Goal: Task Accomplishment & Management: Use online tool/utility

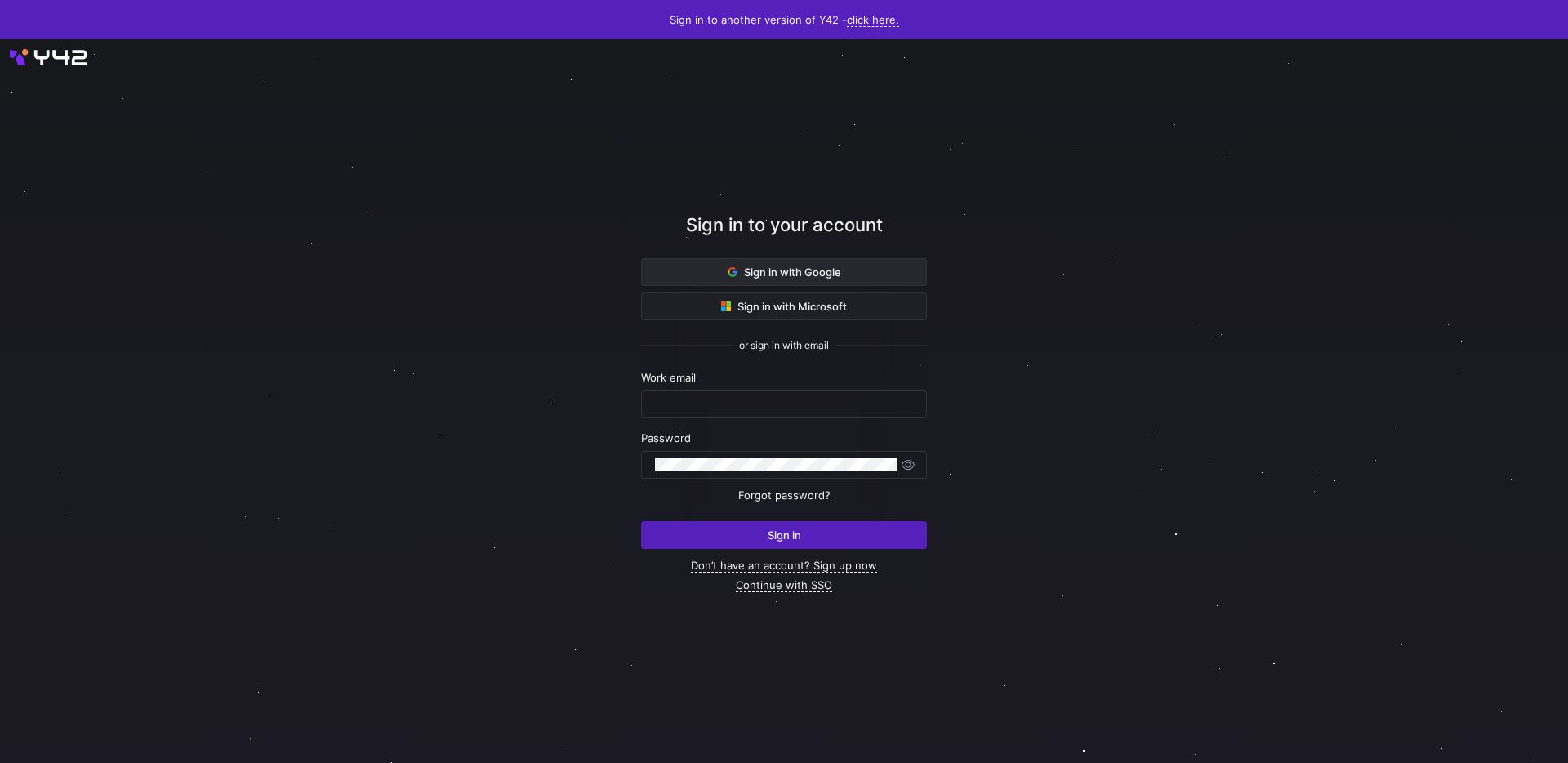
click at [728, 281] on span at bounding box center [784, 272] width 284 height 26
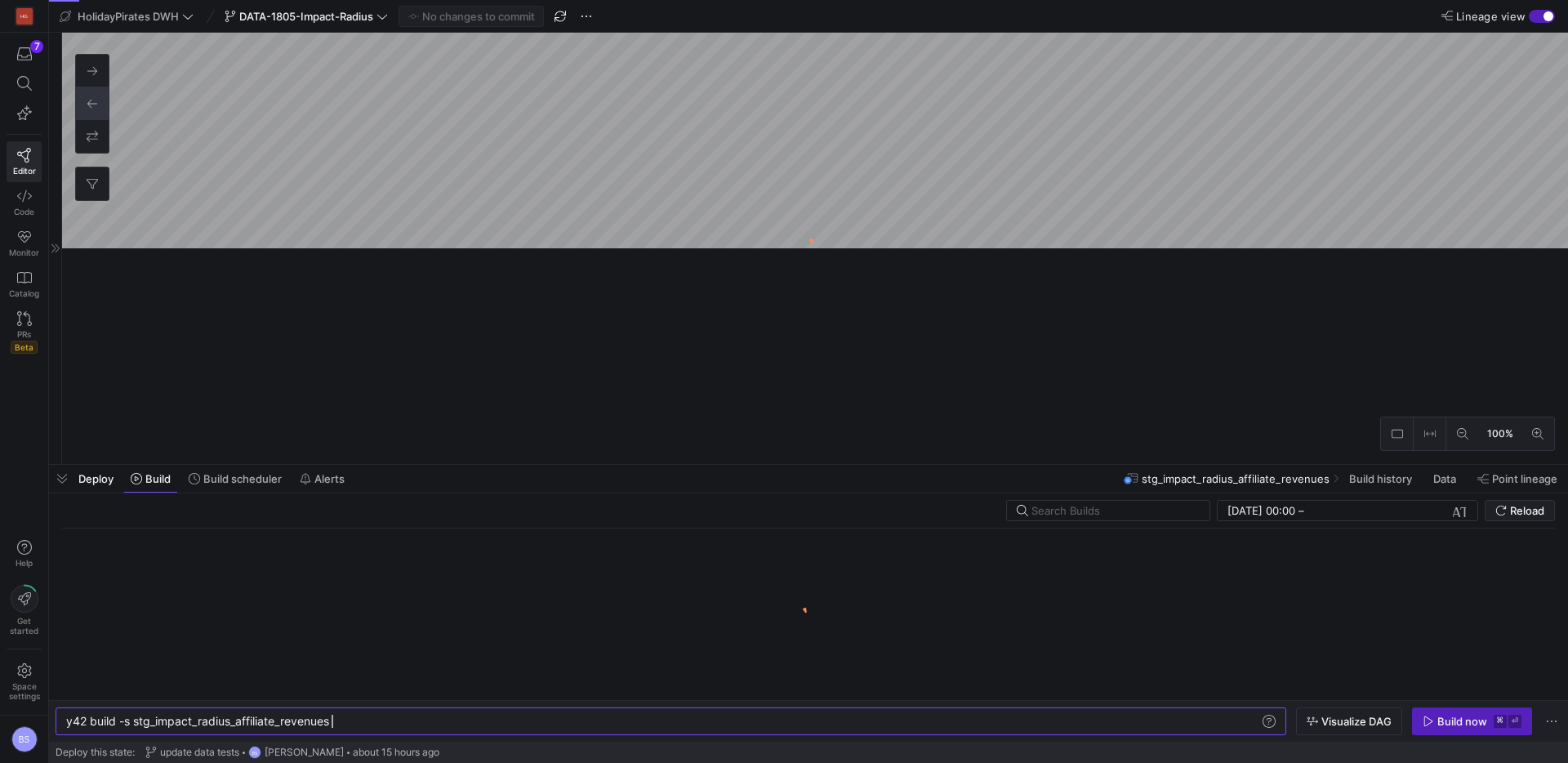
scroll to position [0, 265]
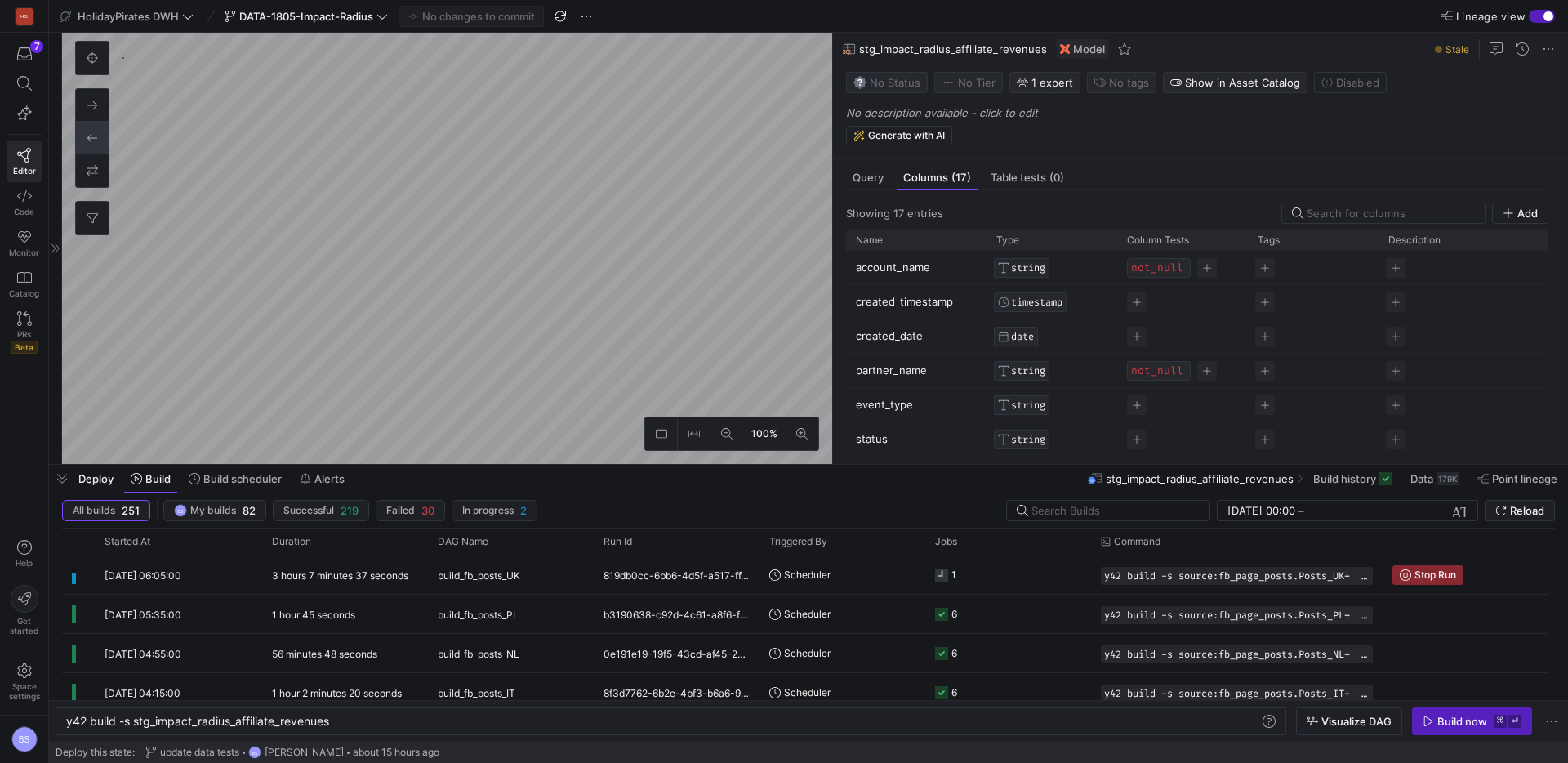
type textarea "y42 build -s mart_ga_contentful"
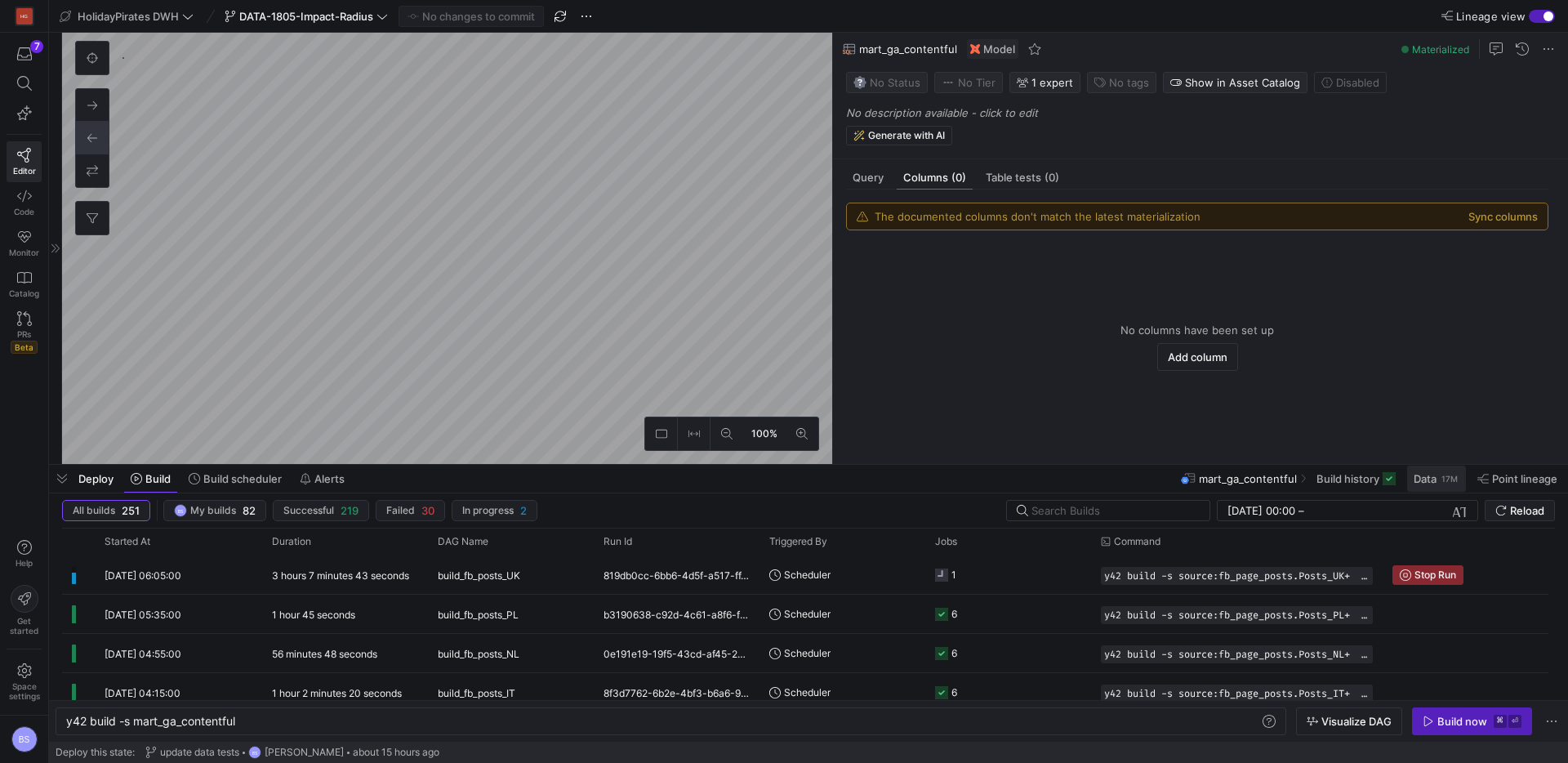
click at [1437, 484] on span "Data 17M" at bounding box center [1436, 479] width 46 height 13
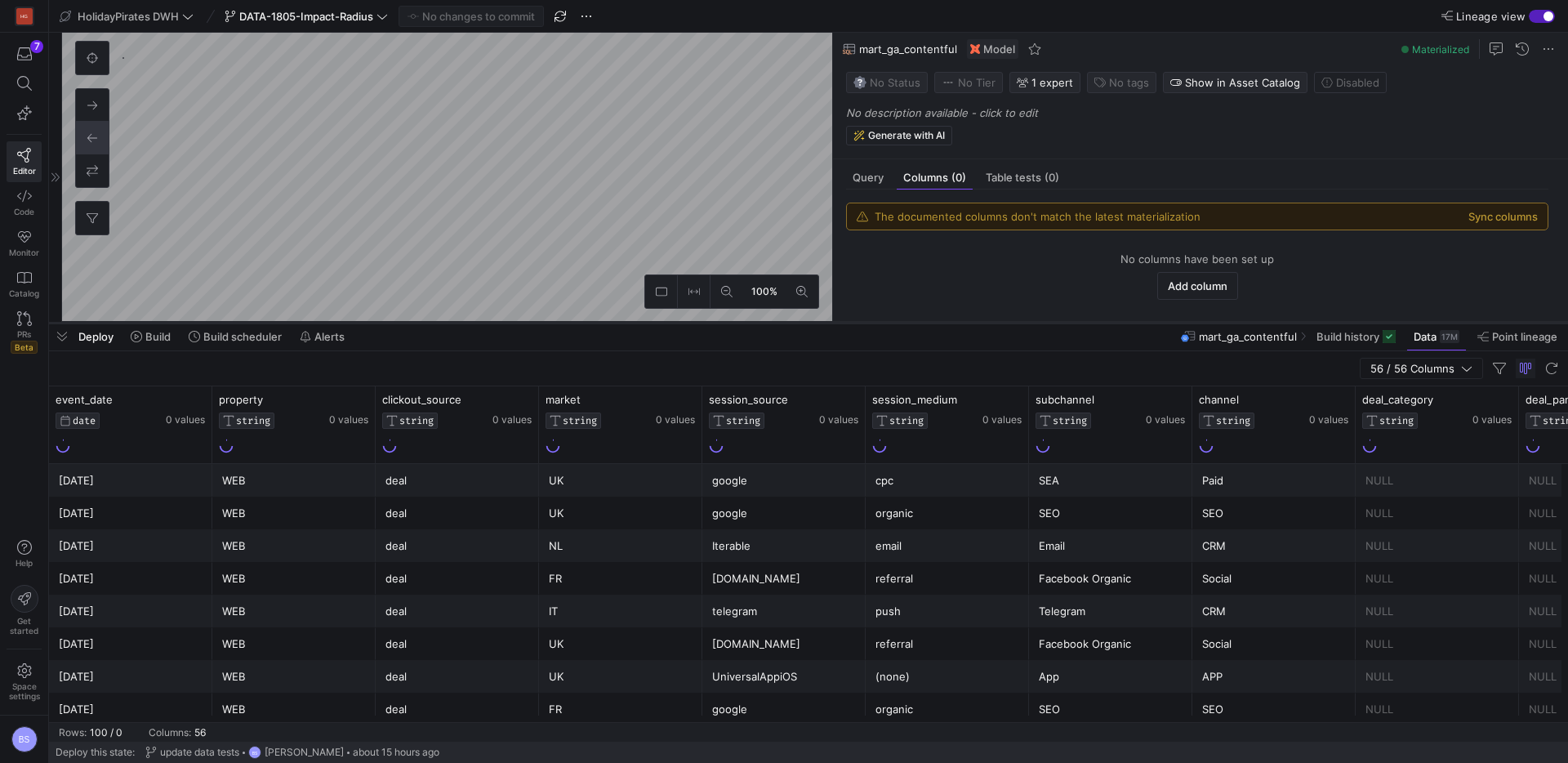
drag, startPoint x: 648, startPoint y: 466, endPoint x: 652, endPoint y: 317, distance: 149.1
click at [652, 319] on div at bounding box center [808, 322] width 1519 height 7
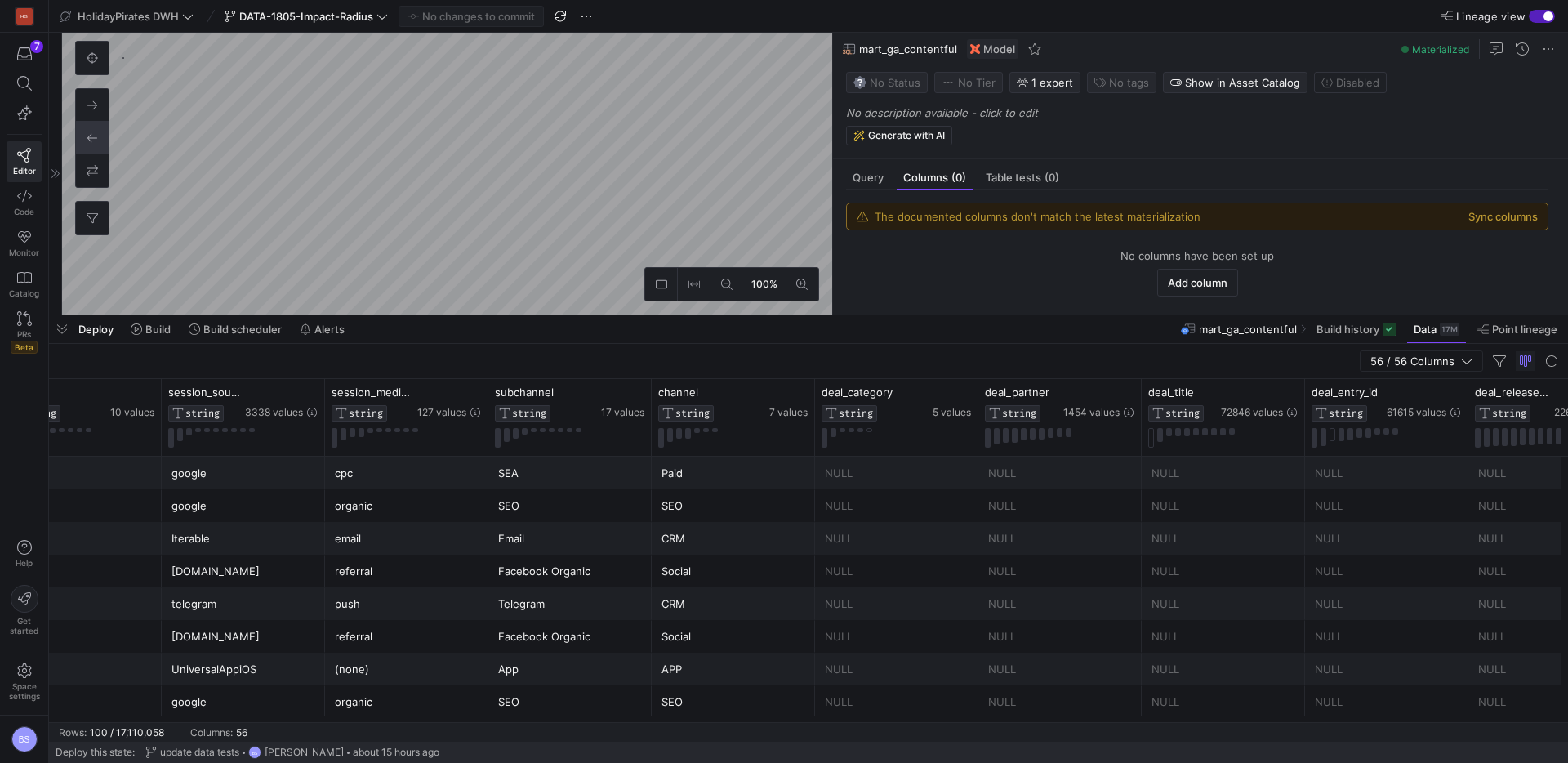
scroll to position [0, 779]
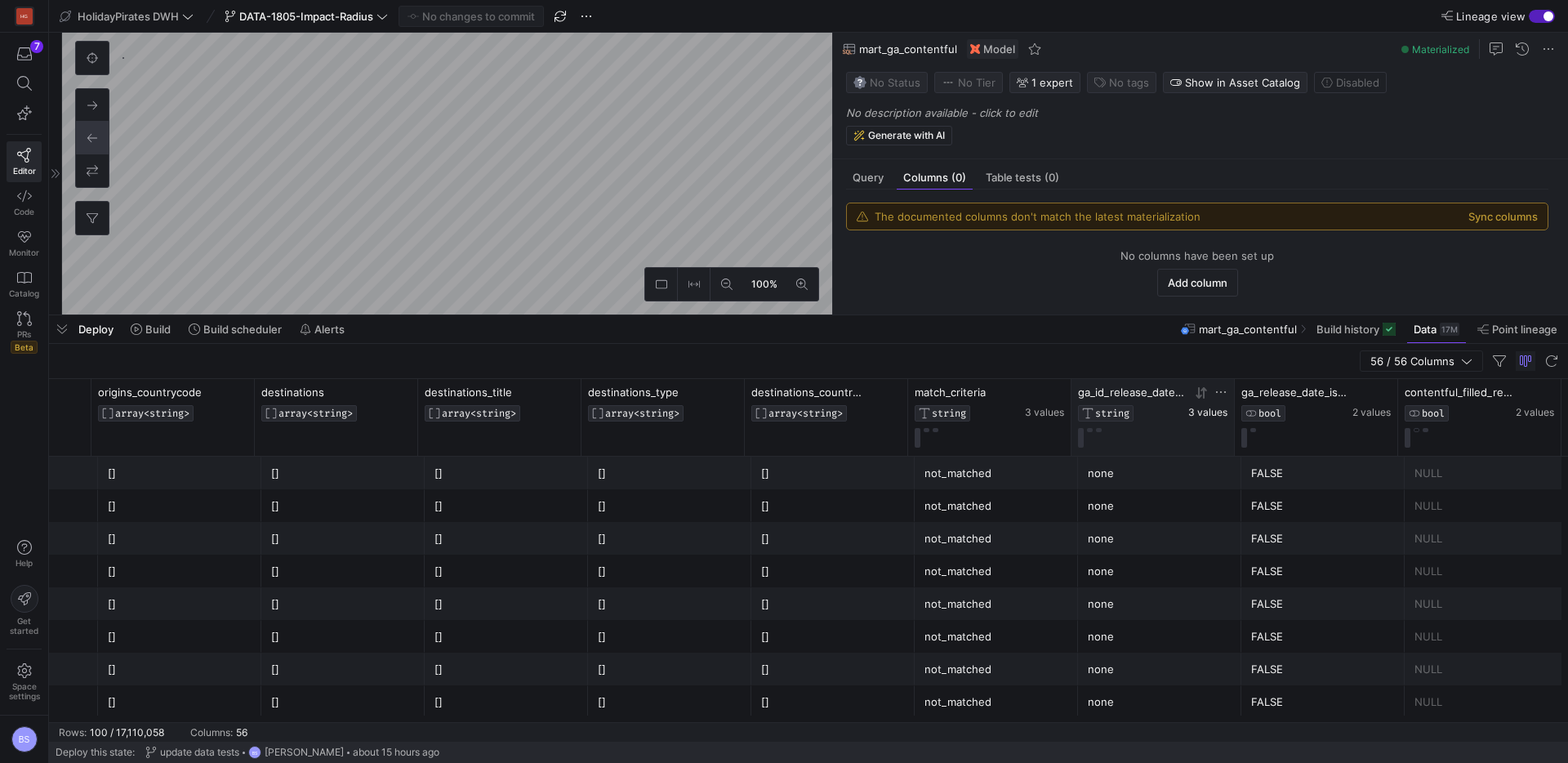
click at [1209, 415] on span "3 values" at bounding box center [1208, 413] width 39 height 11
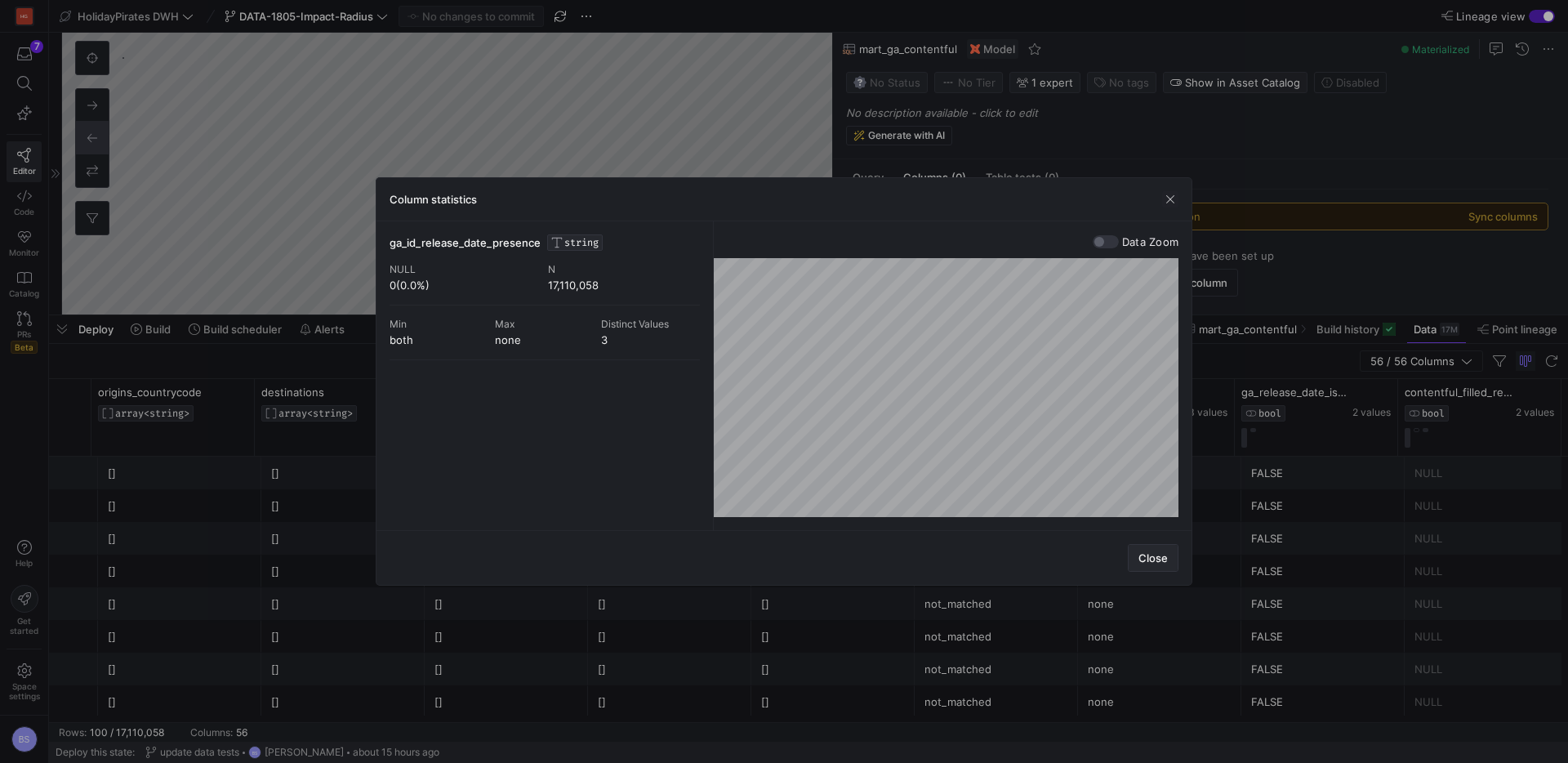
click at [1144, 554] on span "Close" at bounding box center [1152, 558] width 29 height 13
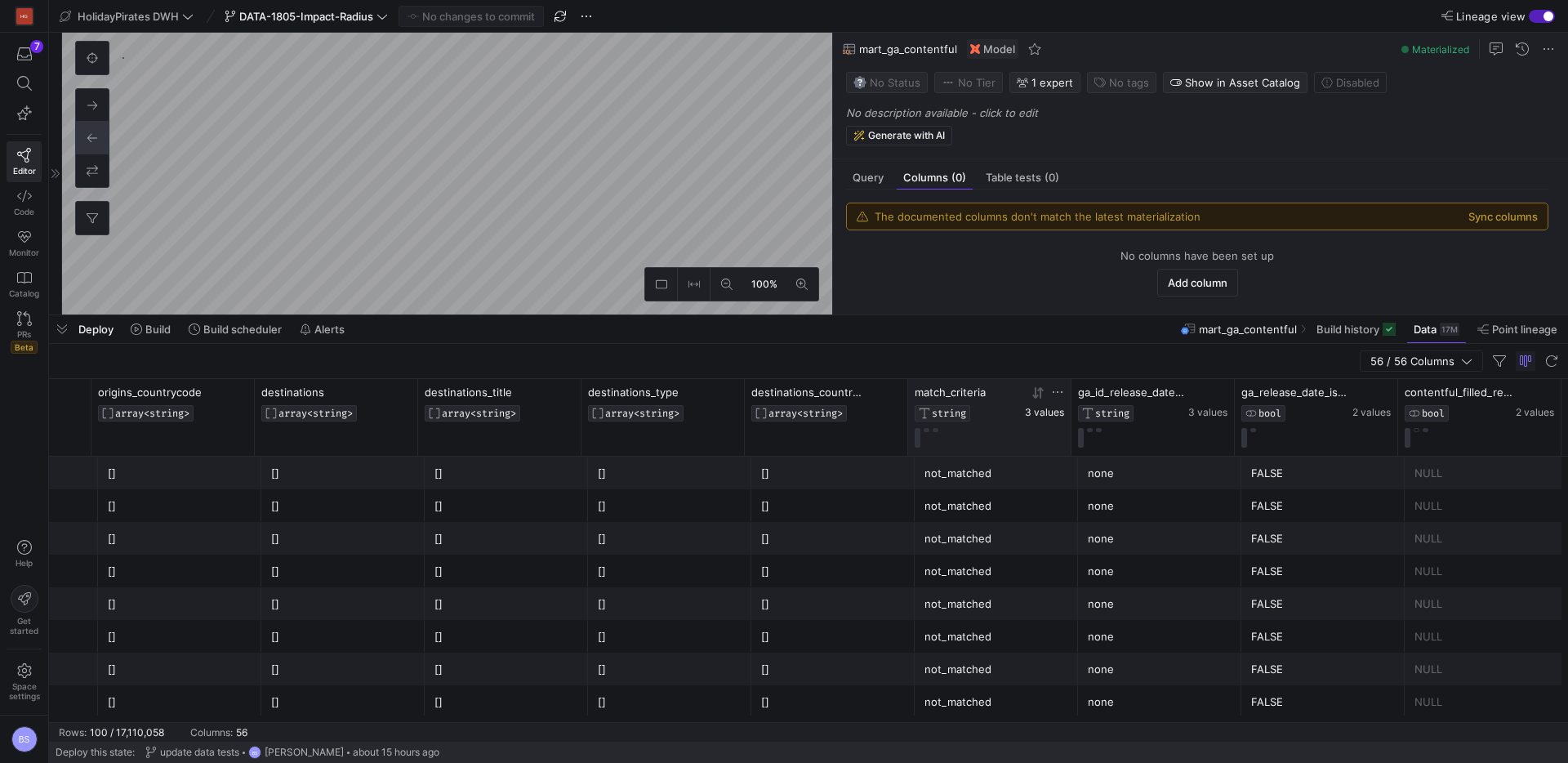
click at [1050, 412] on span "3 values" at bounding box center [1045, 413] width 39 height 11
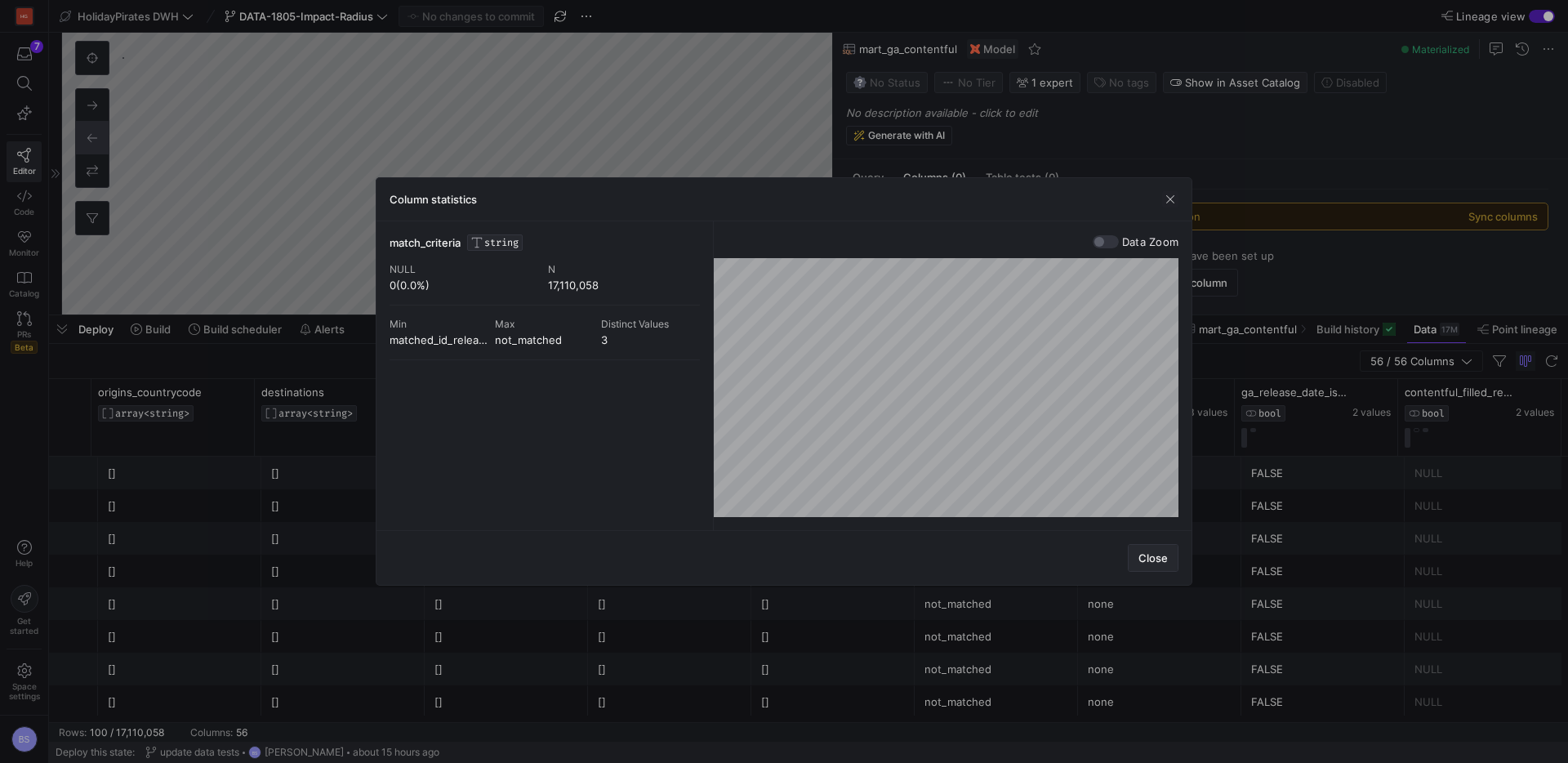
click at [1145, 555] on span "Close" at bounding box center [1152, 558] width 29 height 13
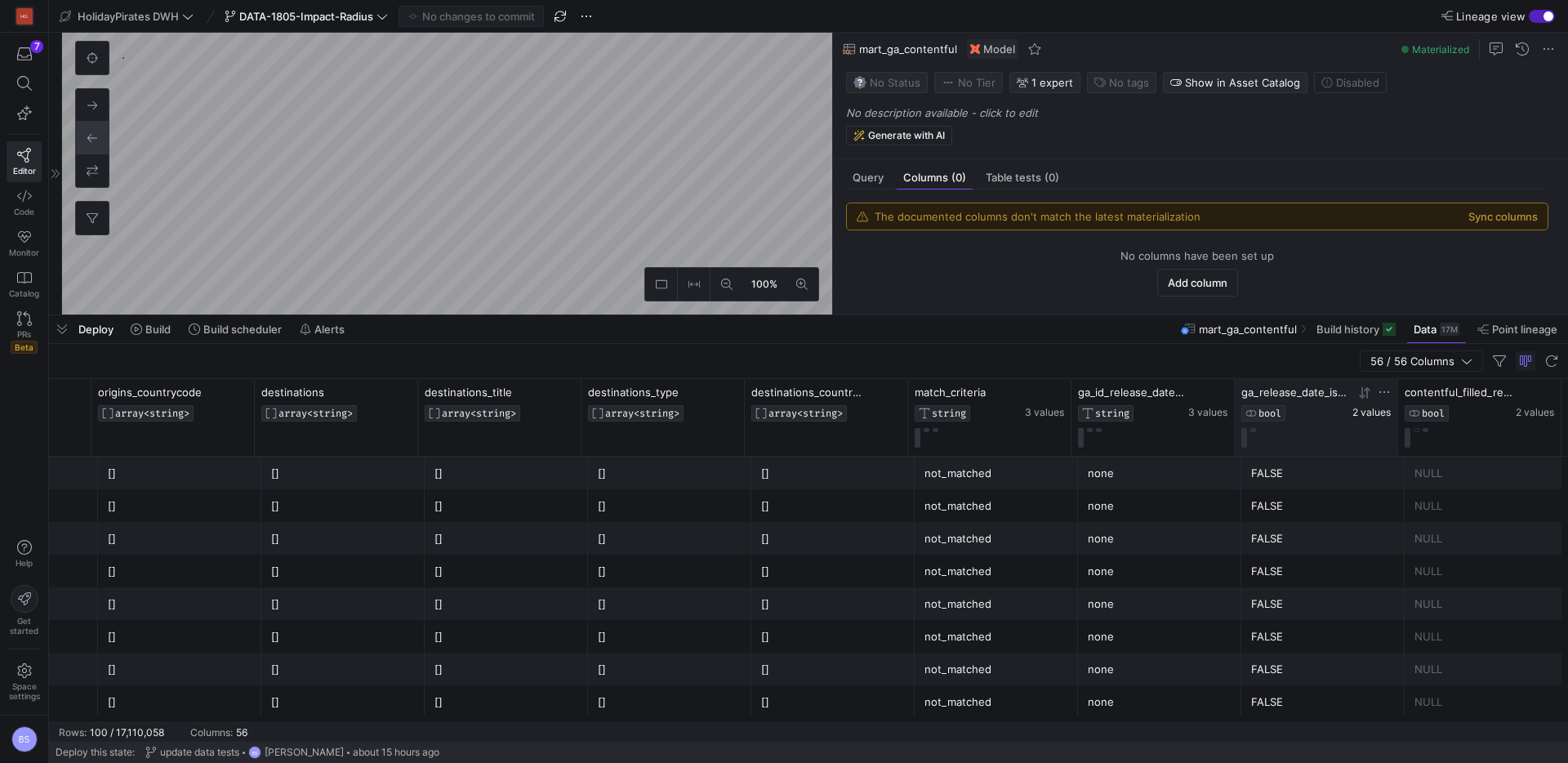
click at [1368, 415] on span "2 values" at bounding box center [1371, 413] width 38 height 11
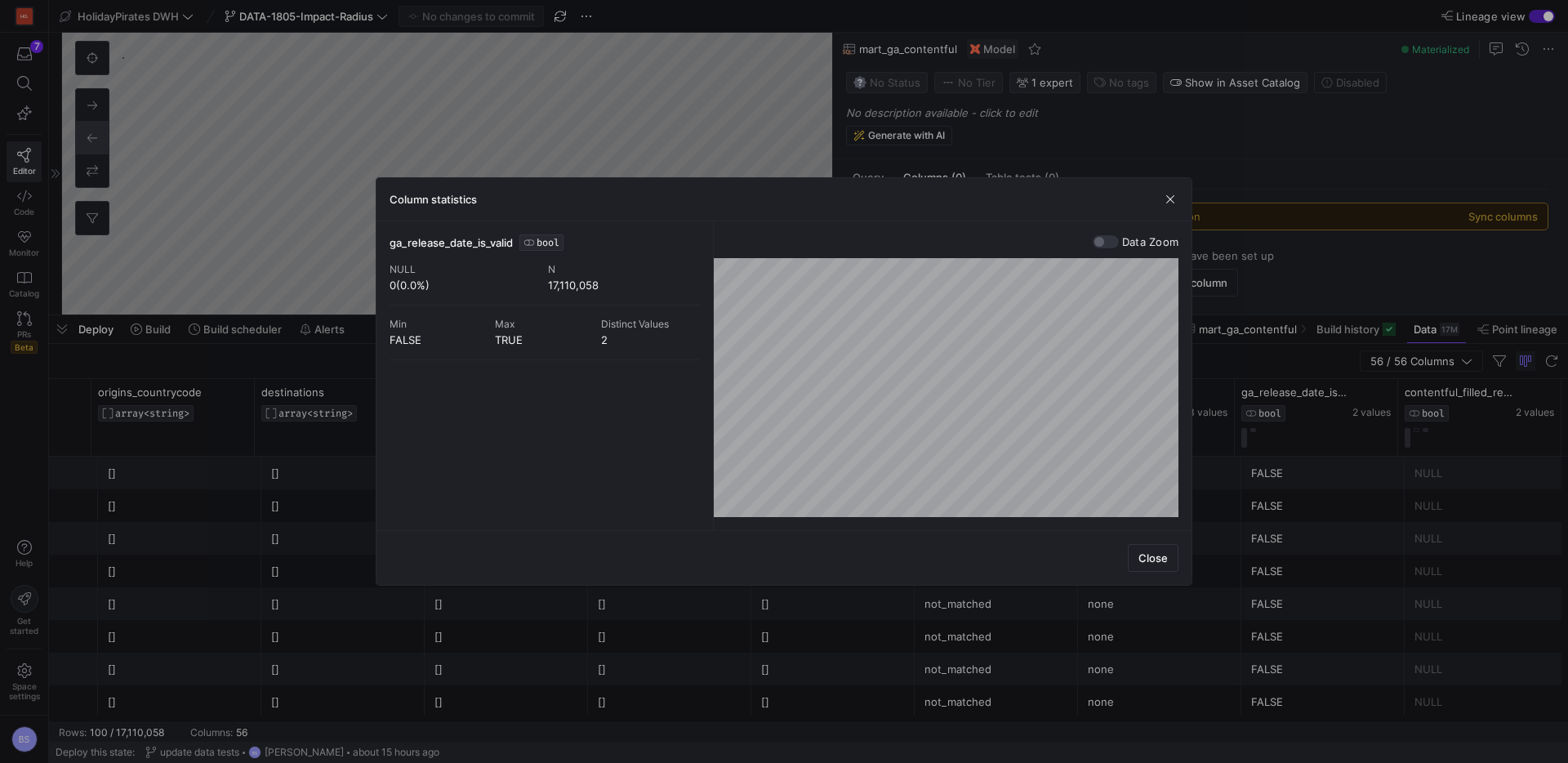
click at [1144, 558] on span "Close" at bounding box center [1152, 558] width 29 height 13
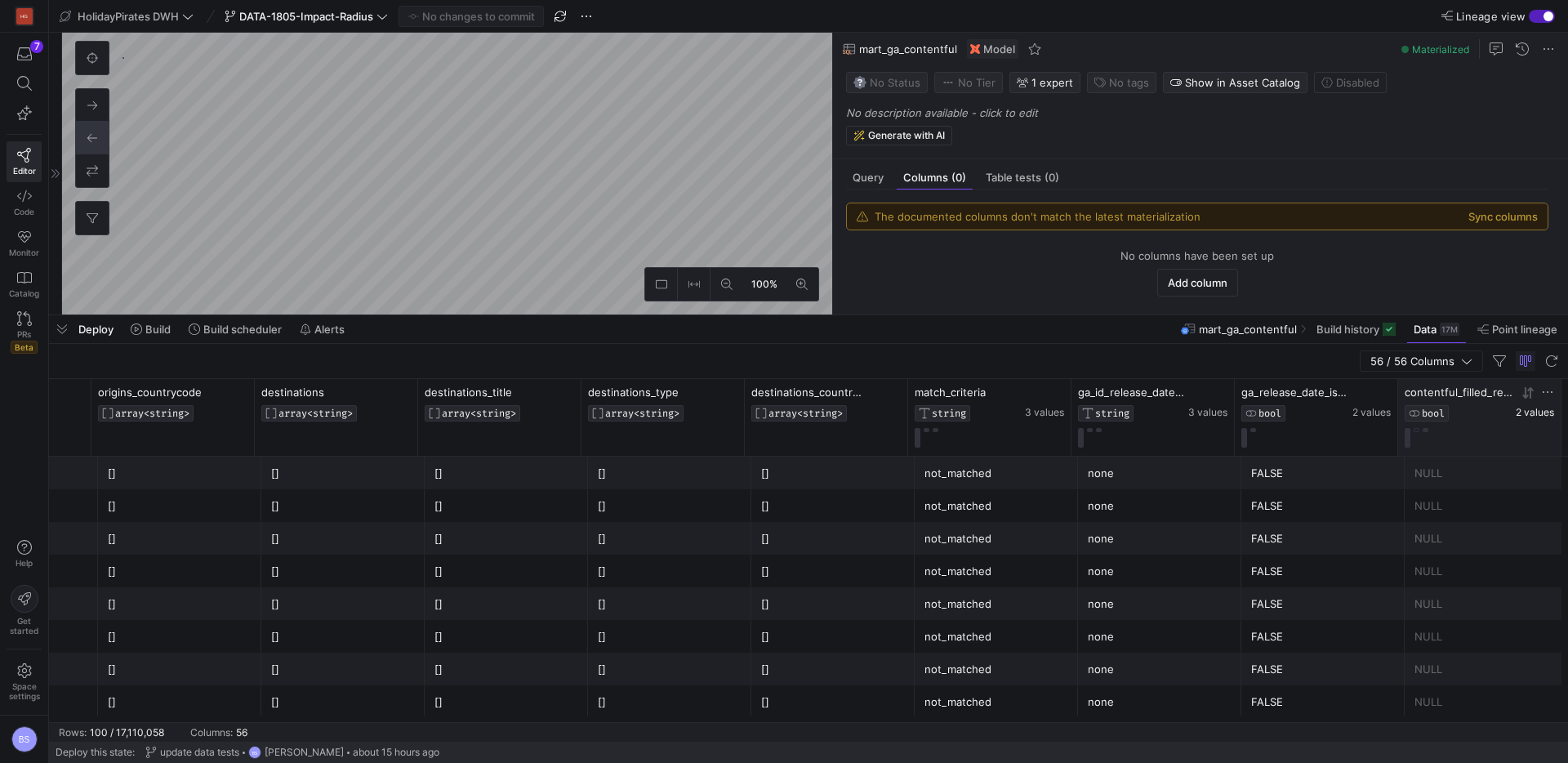
click at [1522, 414] on span "2 values" at bounding box center [1534, 413] width 38 height 11
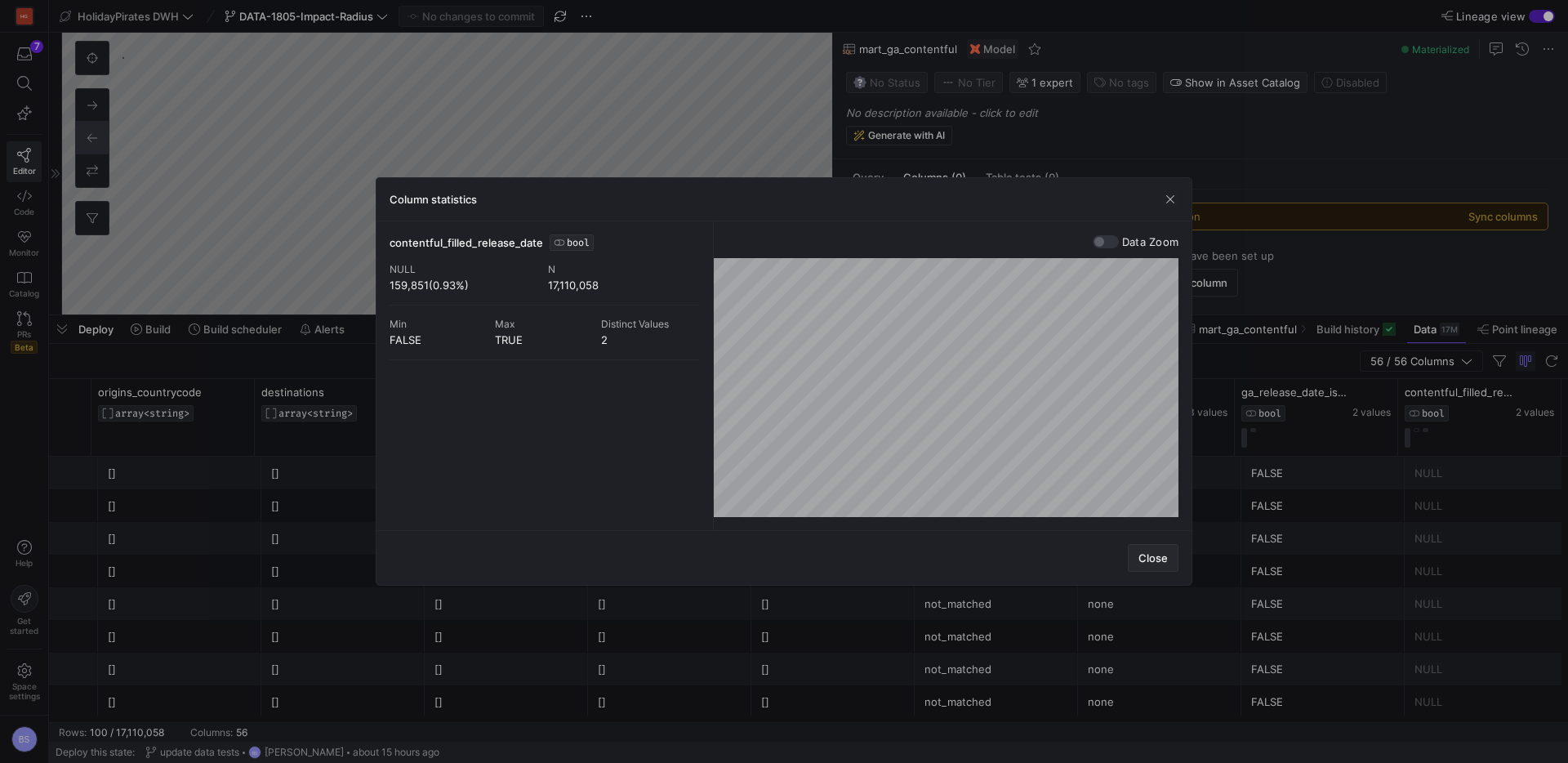
click at [1159, 562] on span "Close" at bounding box center [1152, 558] width 29 height 13
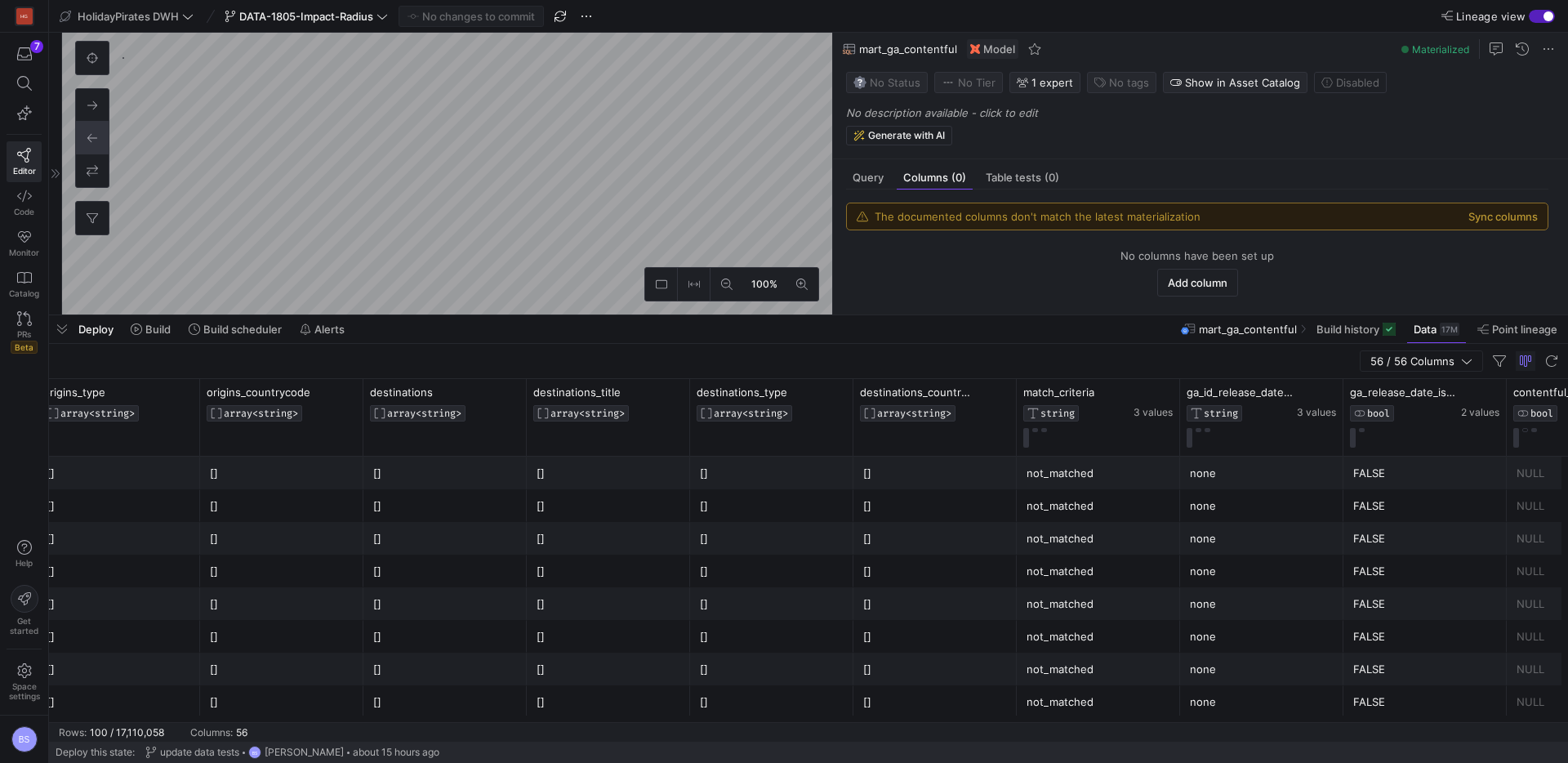
scroll to position [0, 7396]
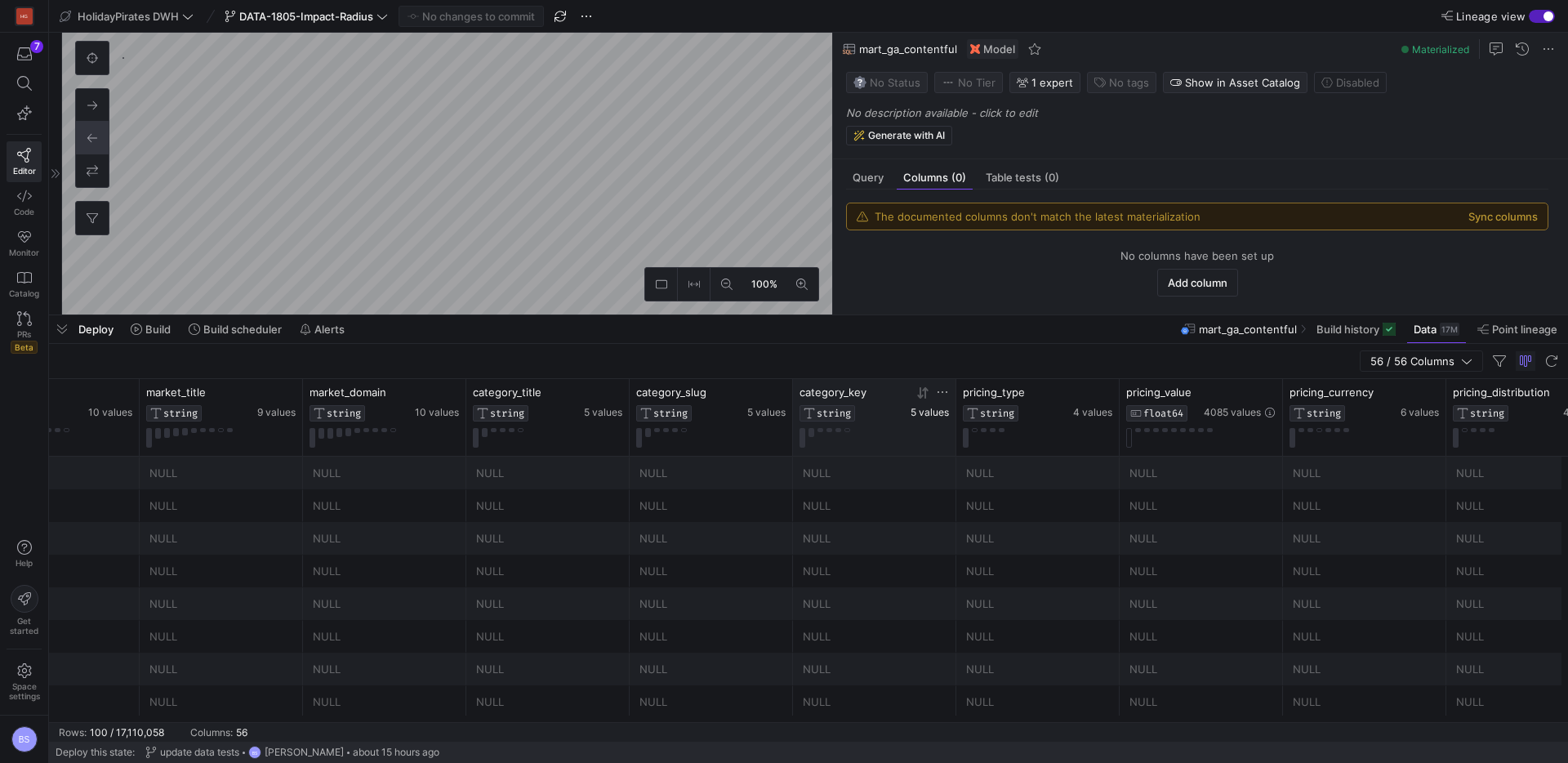
click at [929, 412] on span "5 values" at bounding box center [929, 413] width 38 height 11
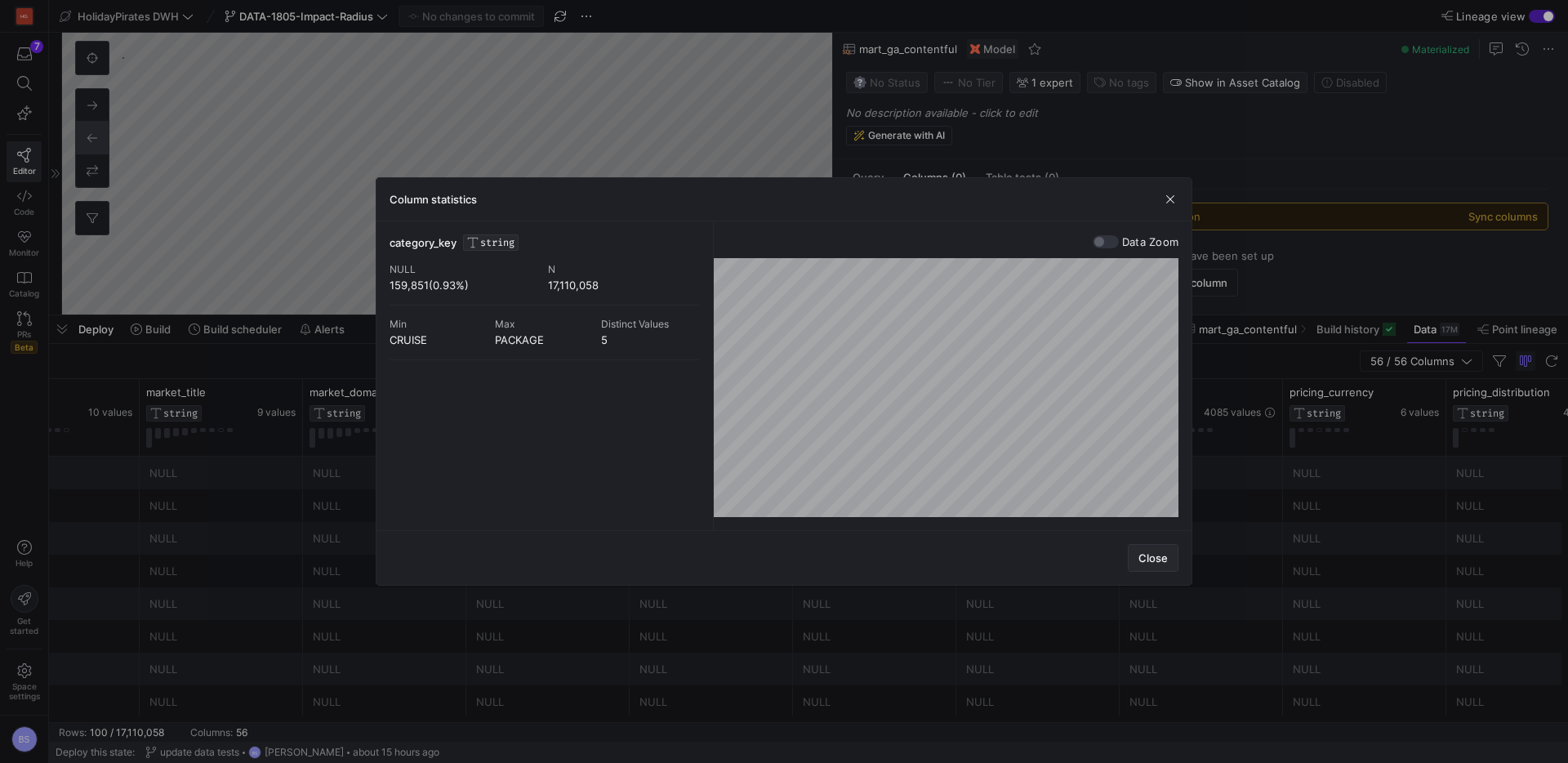
click at [1155, 560] on span "Close" at bounding box center [1152, 558] width 29 height 13
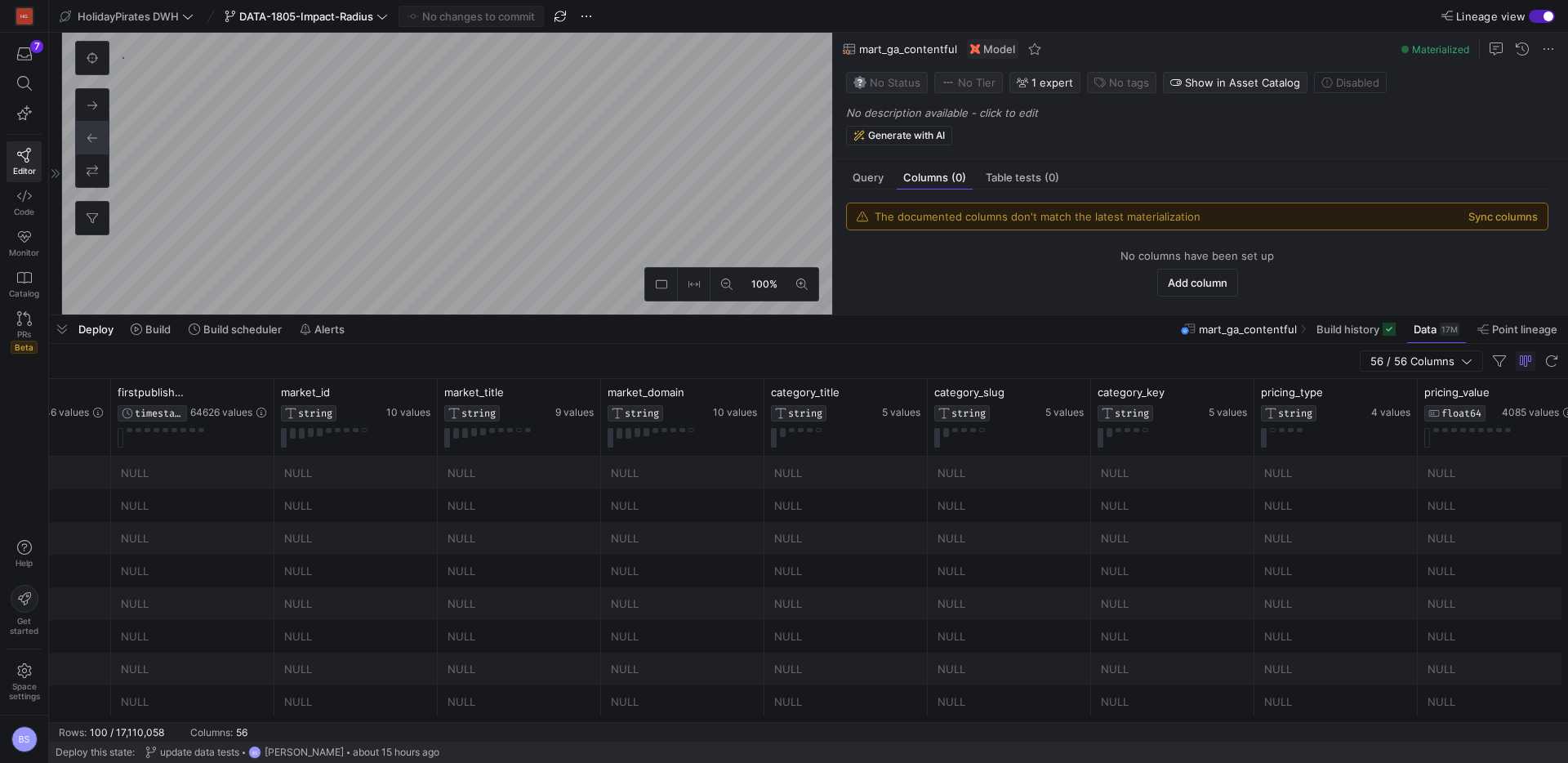
scroll to position [0, 3459]
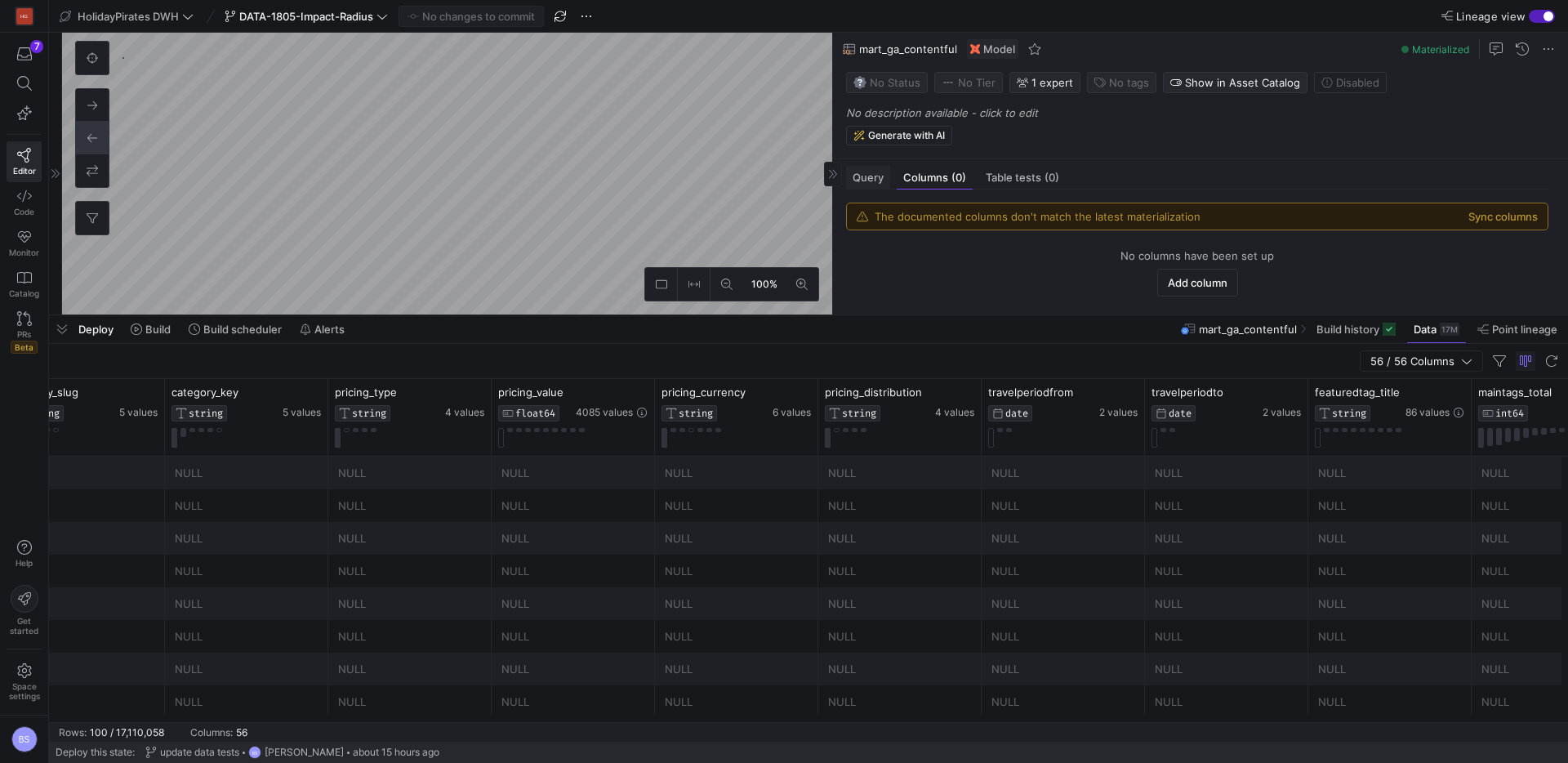
click at [881, 180] on span "Query" at bounding box center [868, 177] width 31 height 10
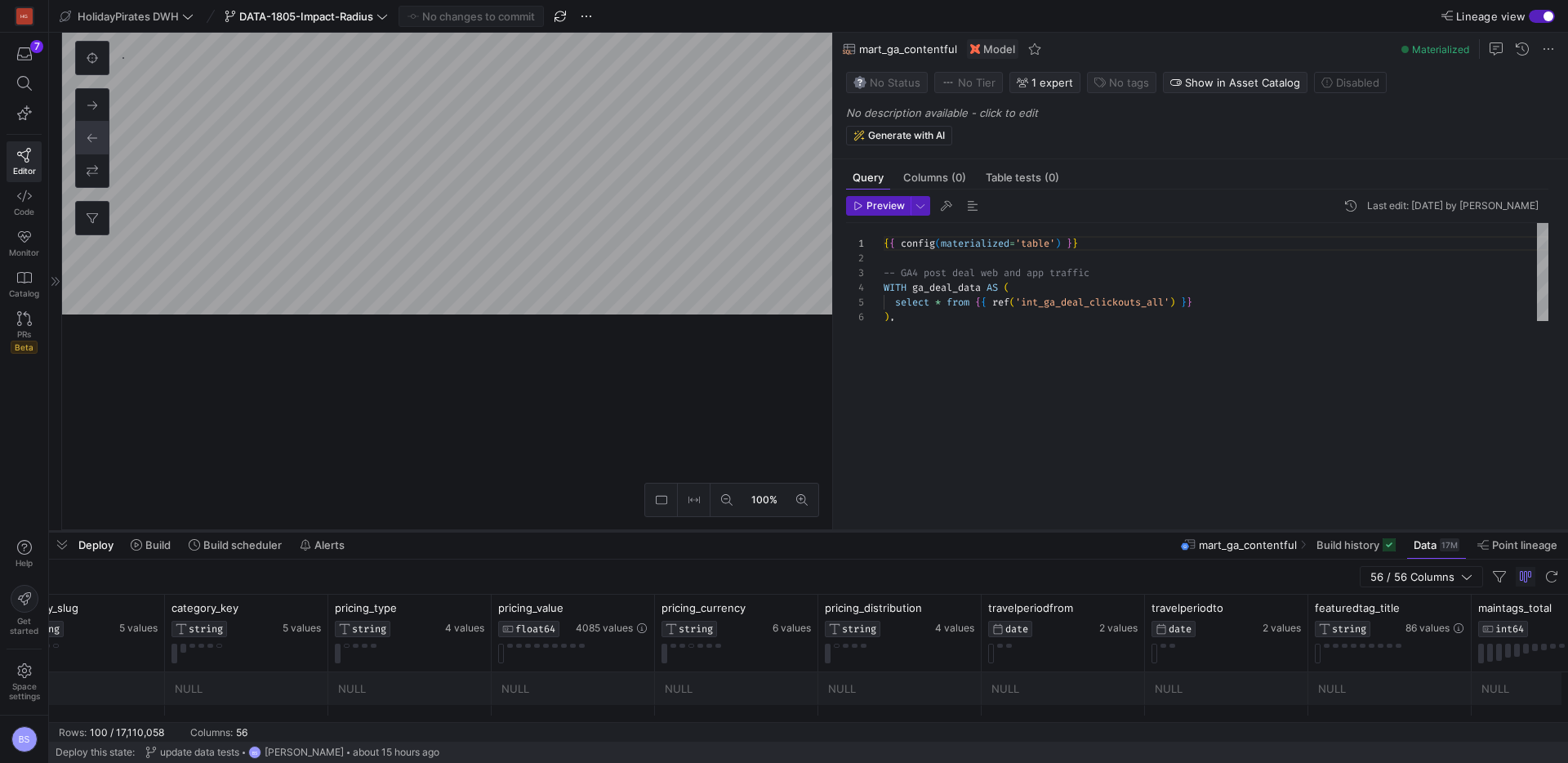
drag, startPoint x: 1108, startPoint y: 315, endPoint x: 1115, endPoint y: 573, distance: 258.1
click at [1115, 534] on div at bounding box center [808, 530] width 1519 height 7
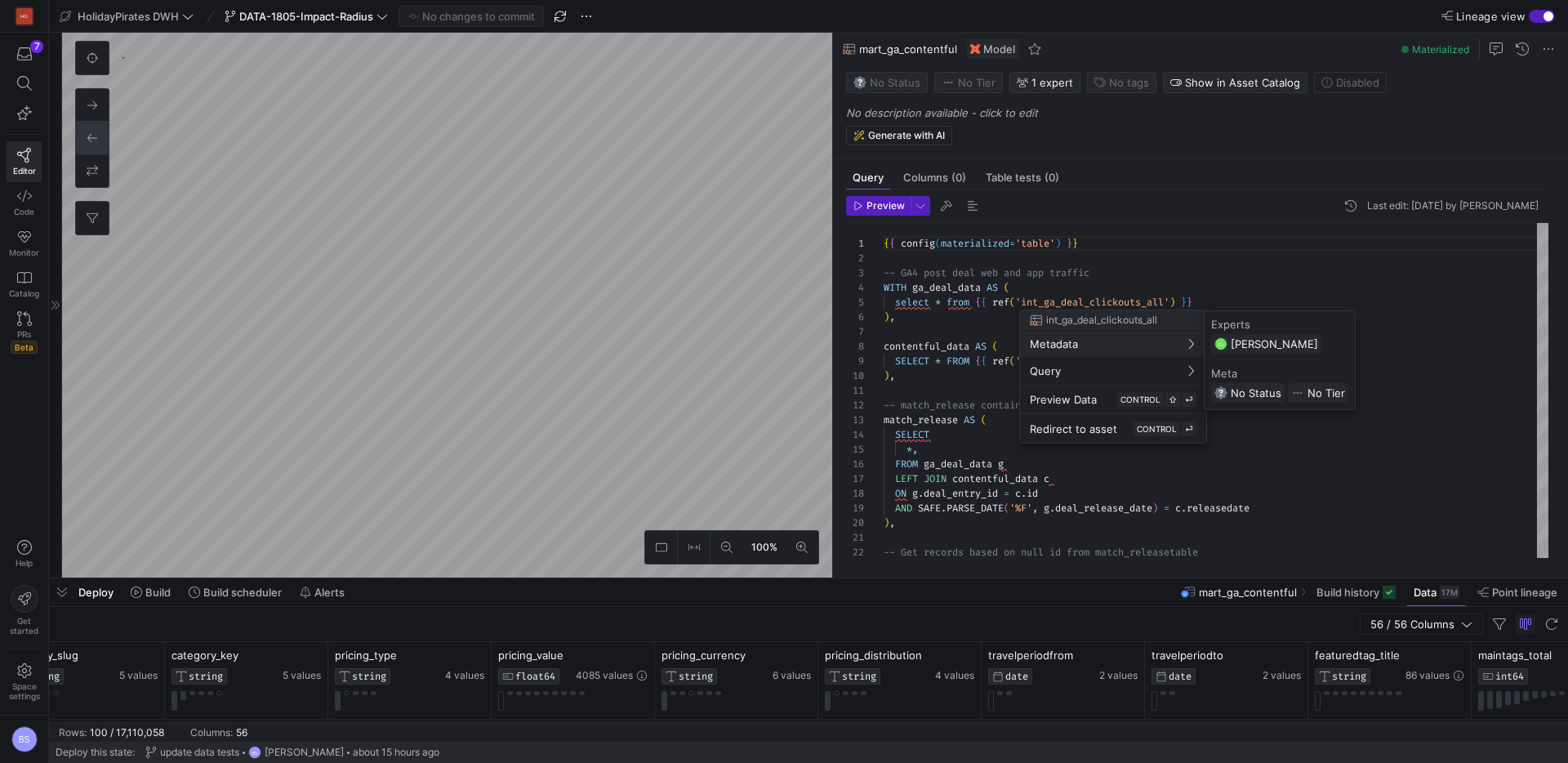
click at [1102, 348] on span "Metadata" at bounding box center [1113, 344] width 166 height 13
click at [1059, 426] on span "Redirect to asset" at bounding box center [1074, 429] width 88 height 13
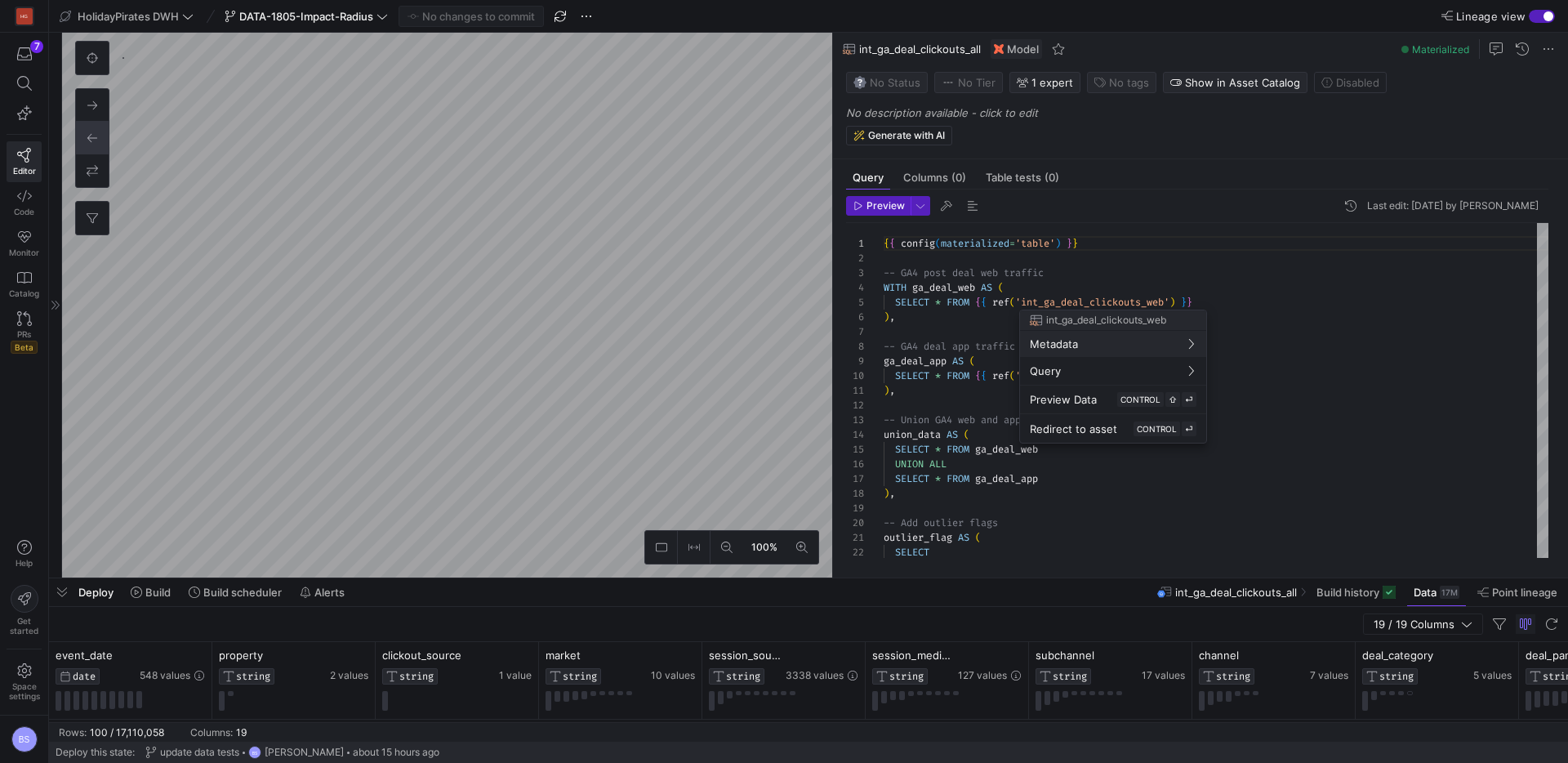
click at [1254, 465] on div at bounding box center [784, 381] width 1568 height 763
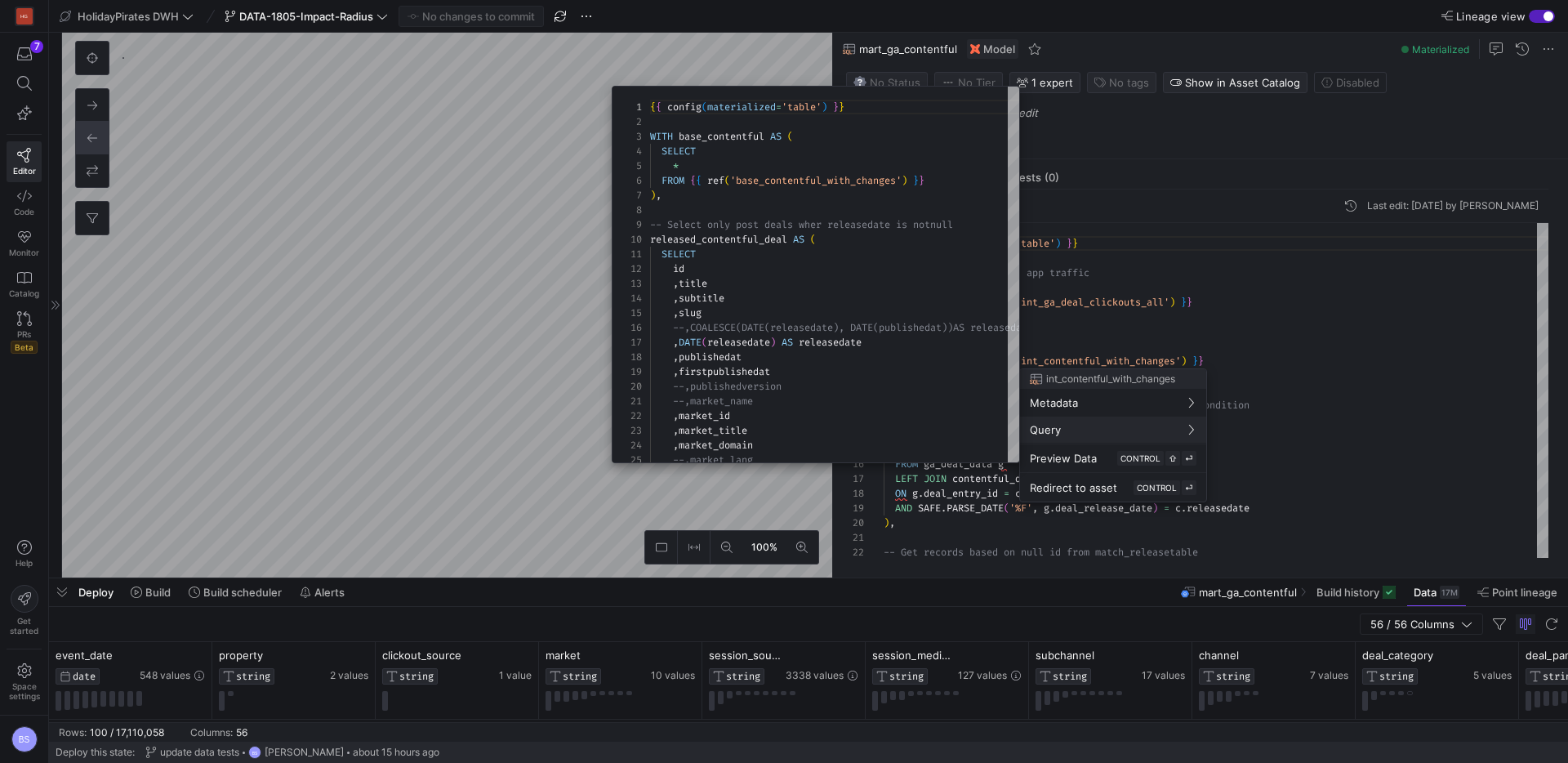
click at [456, 373] on div at bounding box center [784, 381] width 1568 height 763
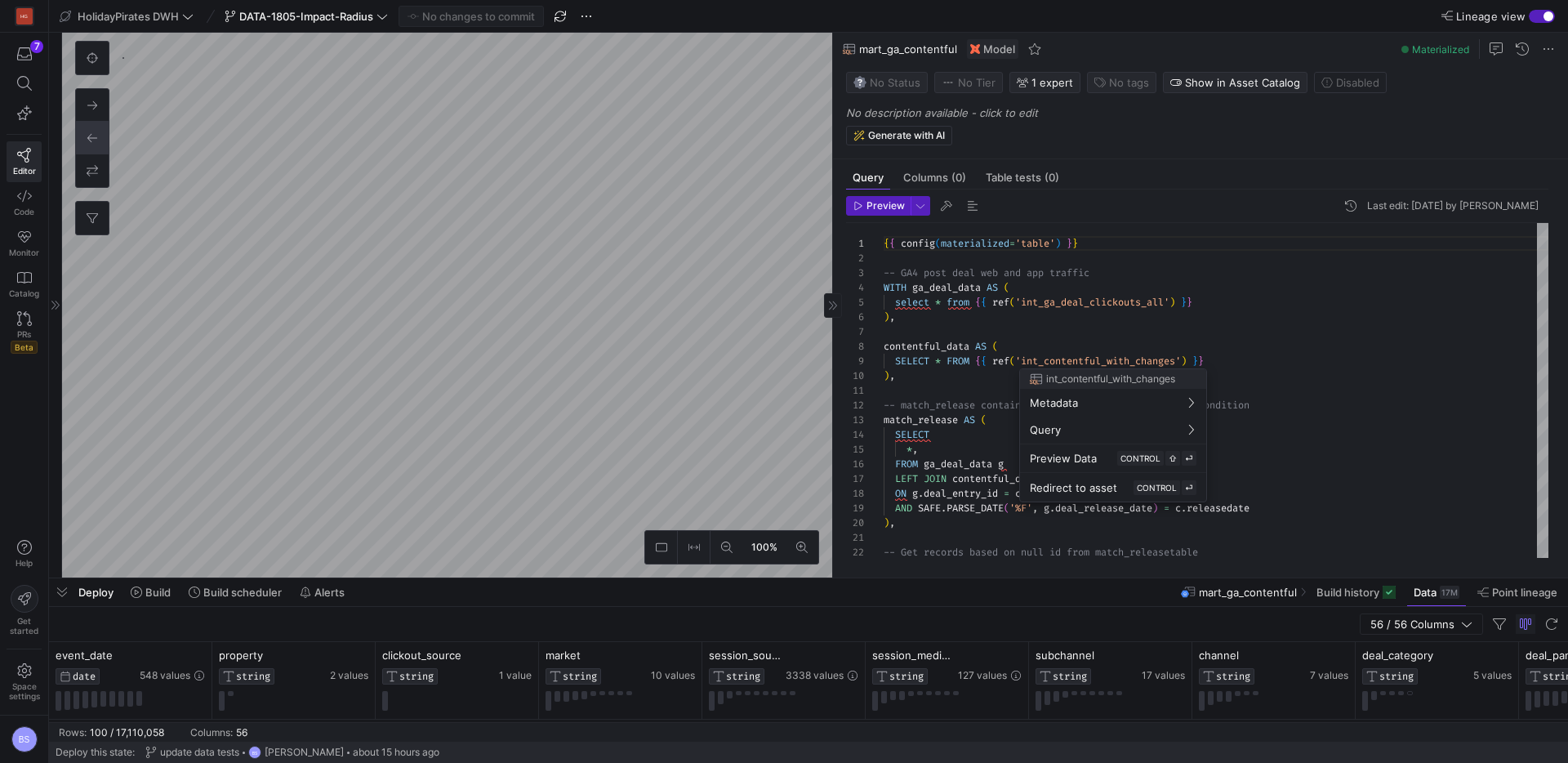
click at [687, 577] on div at bounding box center [784, 381] width 1568 height 763
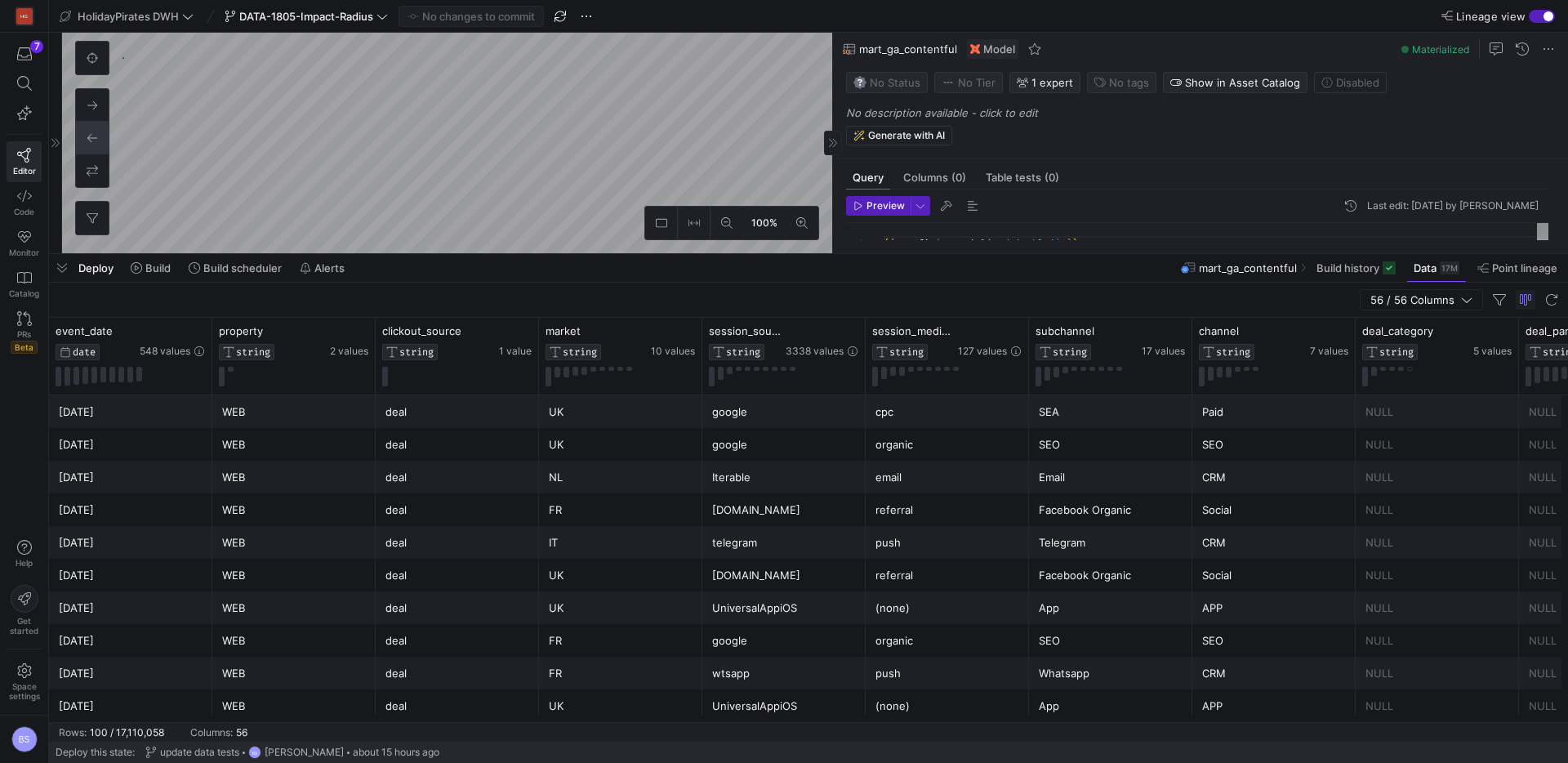
drag, startPoint x: 694, startPoint y: 578, endPoint x: 727, endPoint y: 267, distance: 312.7
click at [733, 256] on div at bounding box center [808, 254] width 1519 height 7
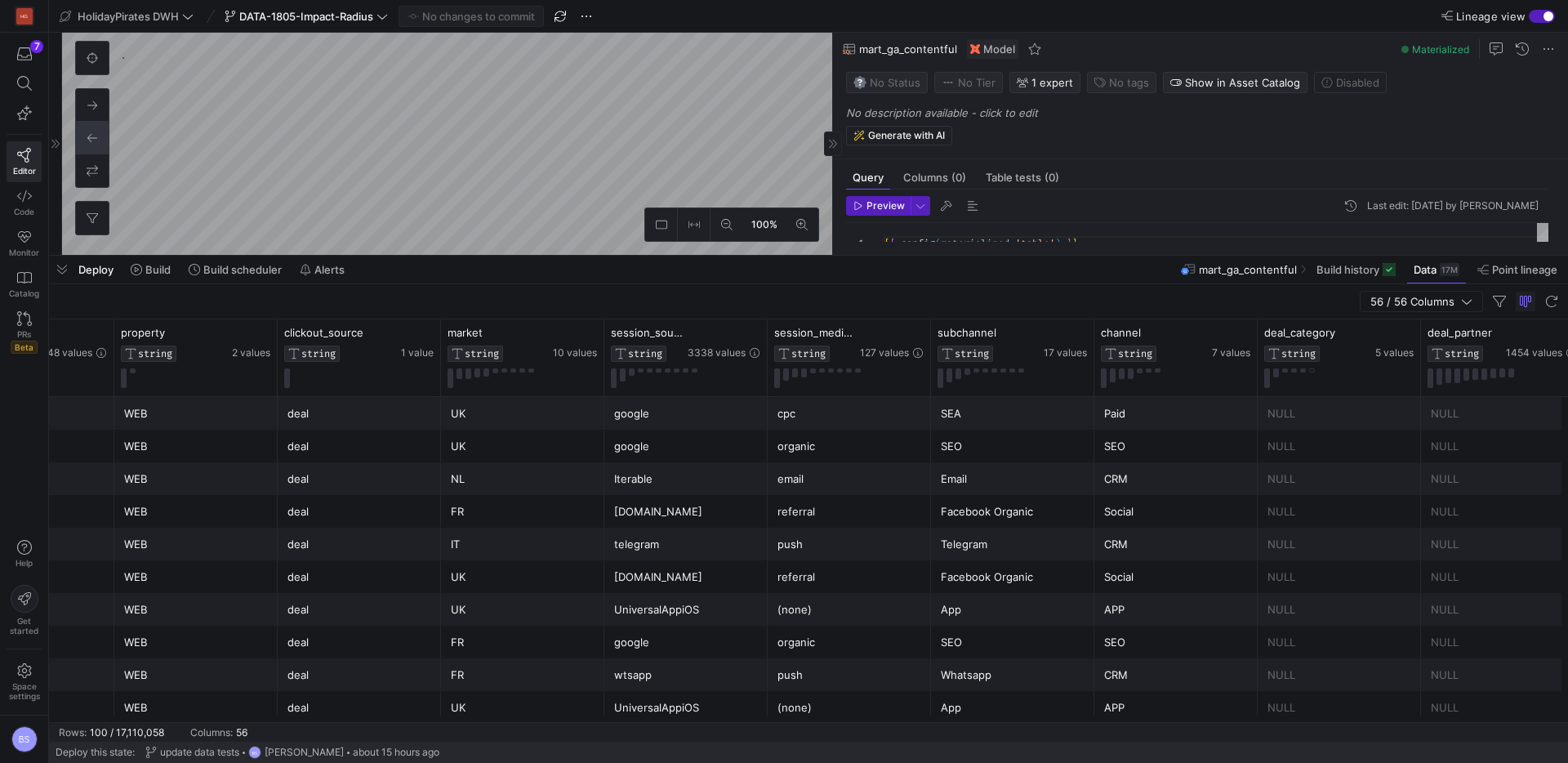
scroll to position [0, 128]
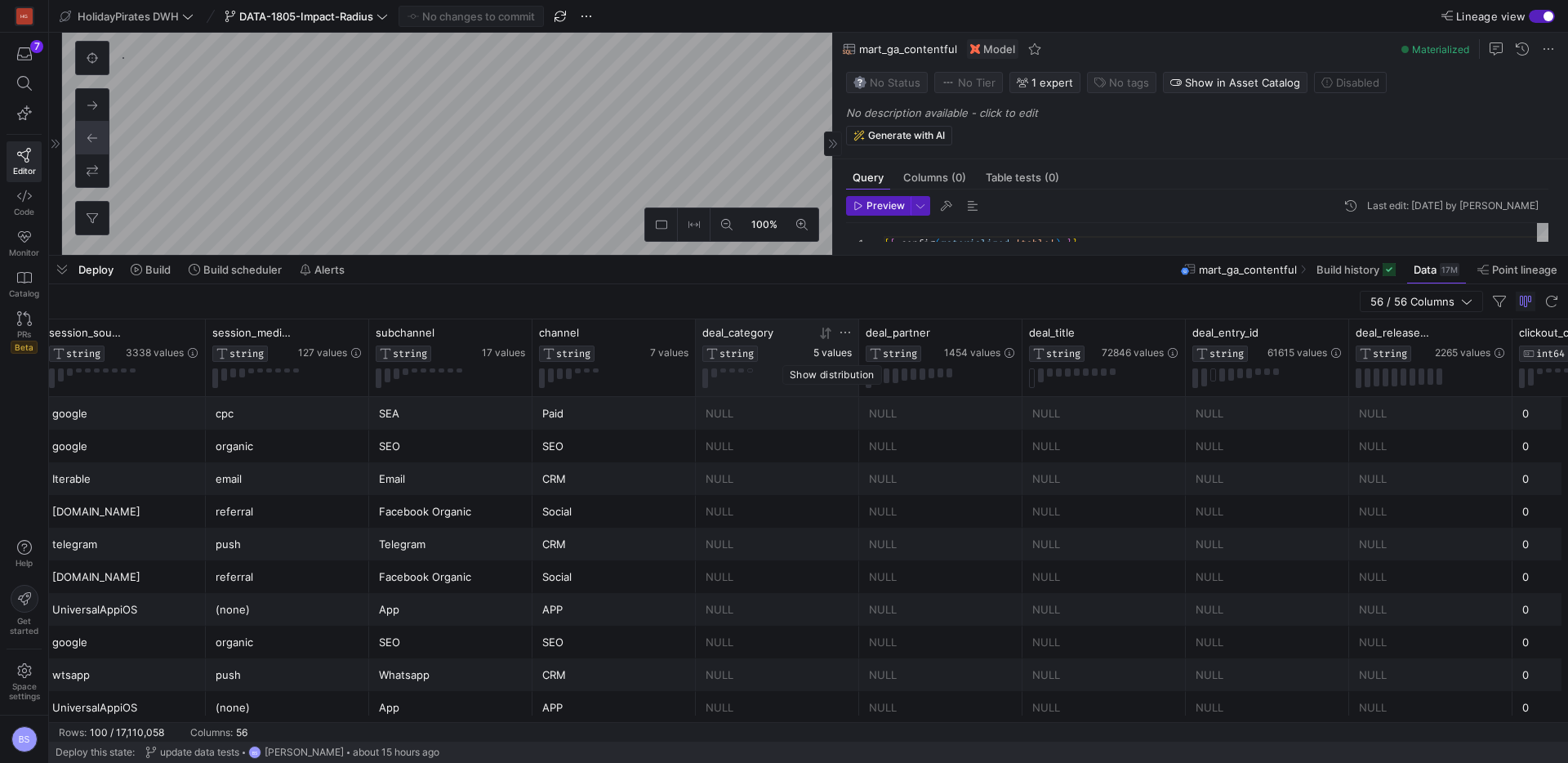
click at [826, 356] on span "5 values" at bounding box center [832, 353] width 38 height 11
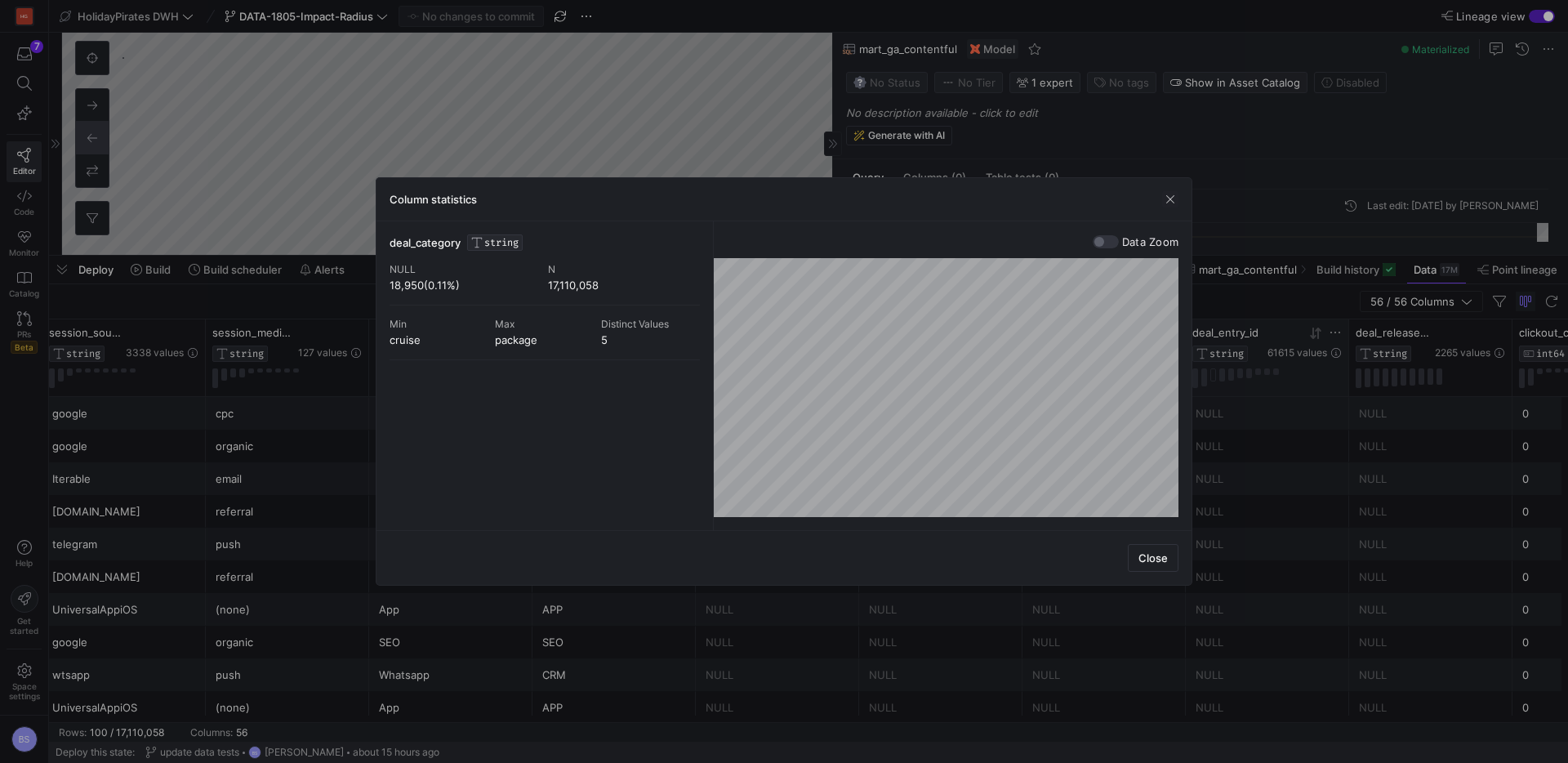
drag, startPoint x: 1151, startPoint y: 560, endPoint x: 1200, endPoint y: 365, distance: 201.1
click at [1151, 558] on span "Close" at bounding box center [1152, 558] width 29 height 13
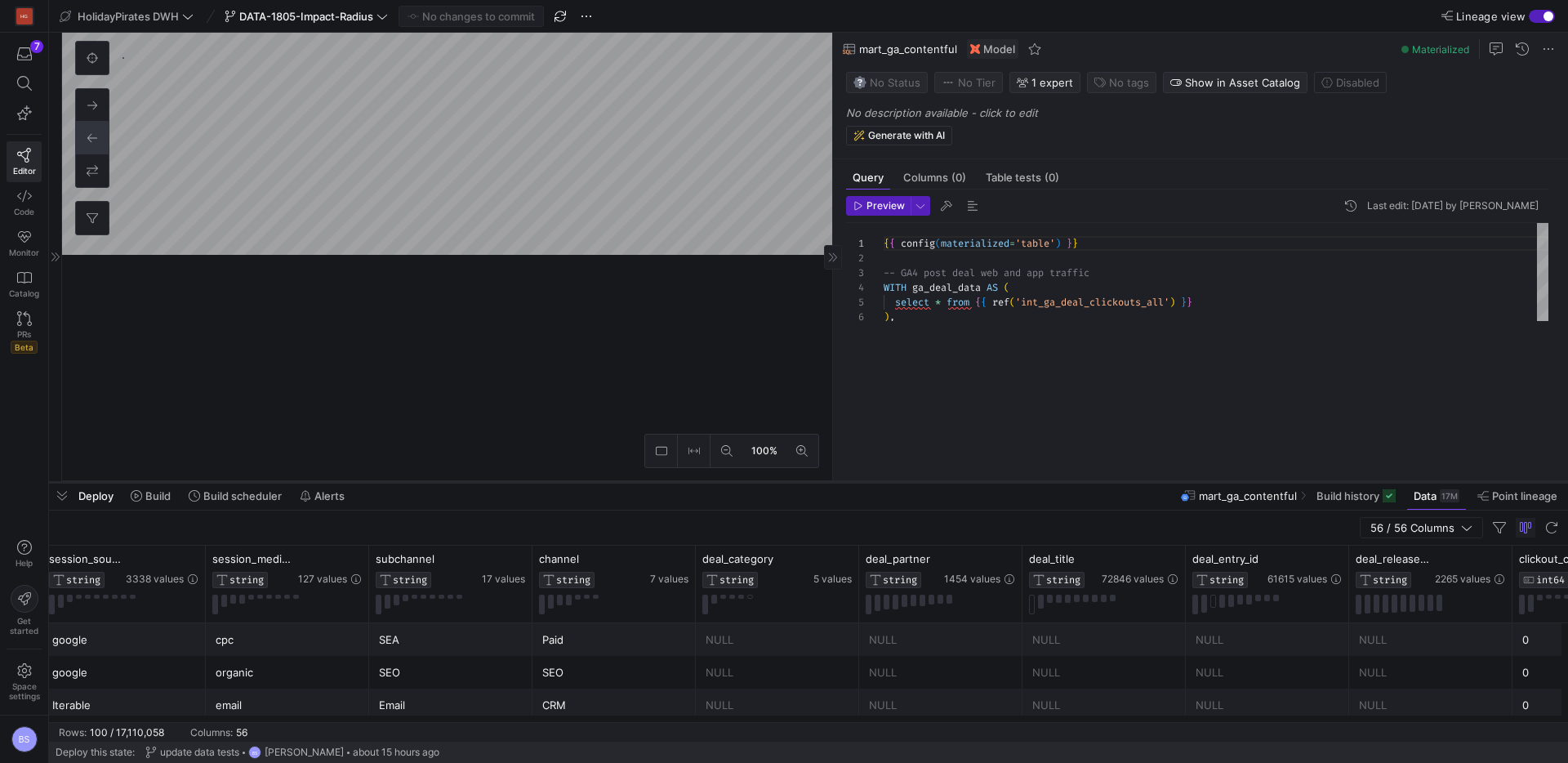
drag, startPoint x: 897, startPoint y: 254, endPoint x: 897, endPoint y: 480, distance: 226.0
click at [897, 480] on div at bounding box center [808, 482] width 1519 height 7
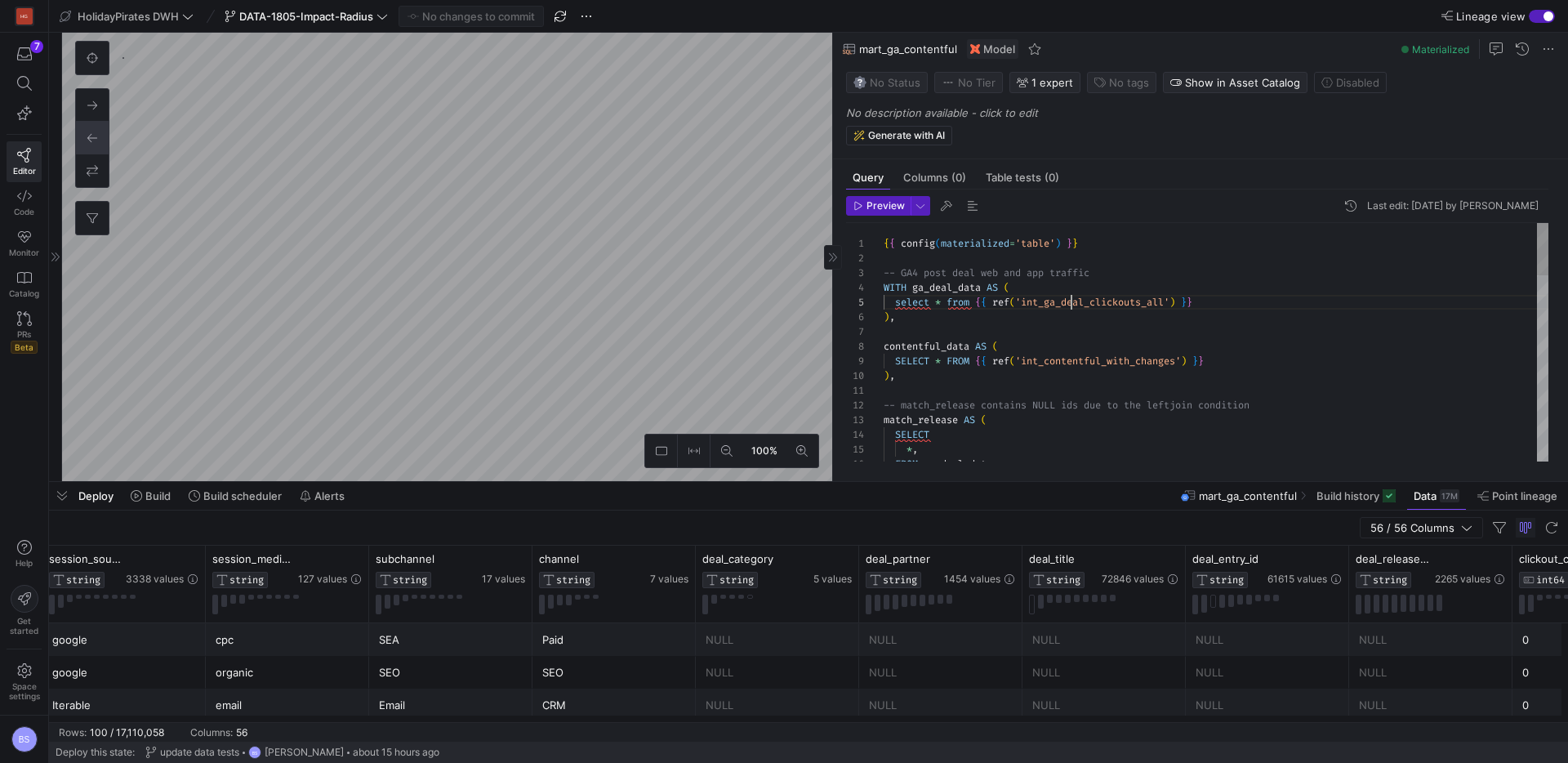
click at [1073, 307] on div "{ { config ( materialized = 'table' ) } } -- GA4 post deal web and app traffic …" at bounding box center [1216, 759] width 665 height 1072
click at [1076, 303] on div at bounding box center [784, 381] width 1568 height 763
click at [1059, 422] on span "Redirect to asset" at bounding box center [1074, 429] width 88 height 13
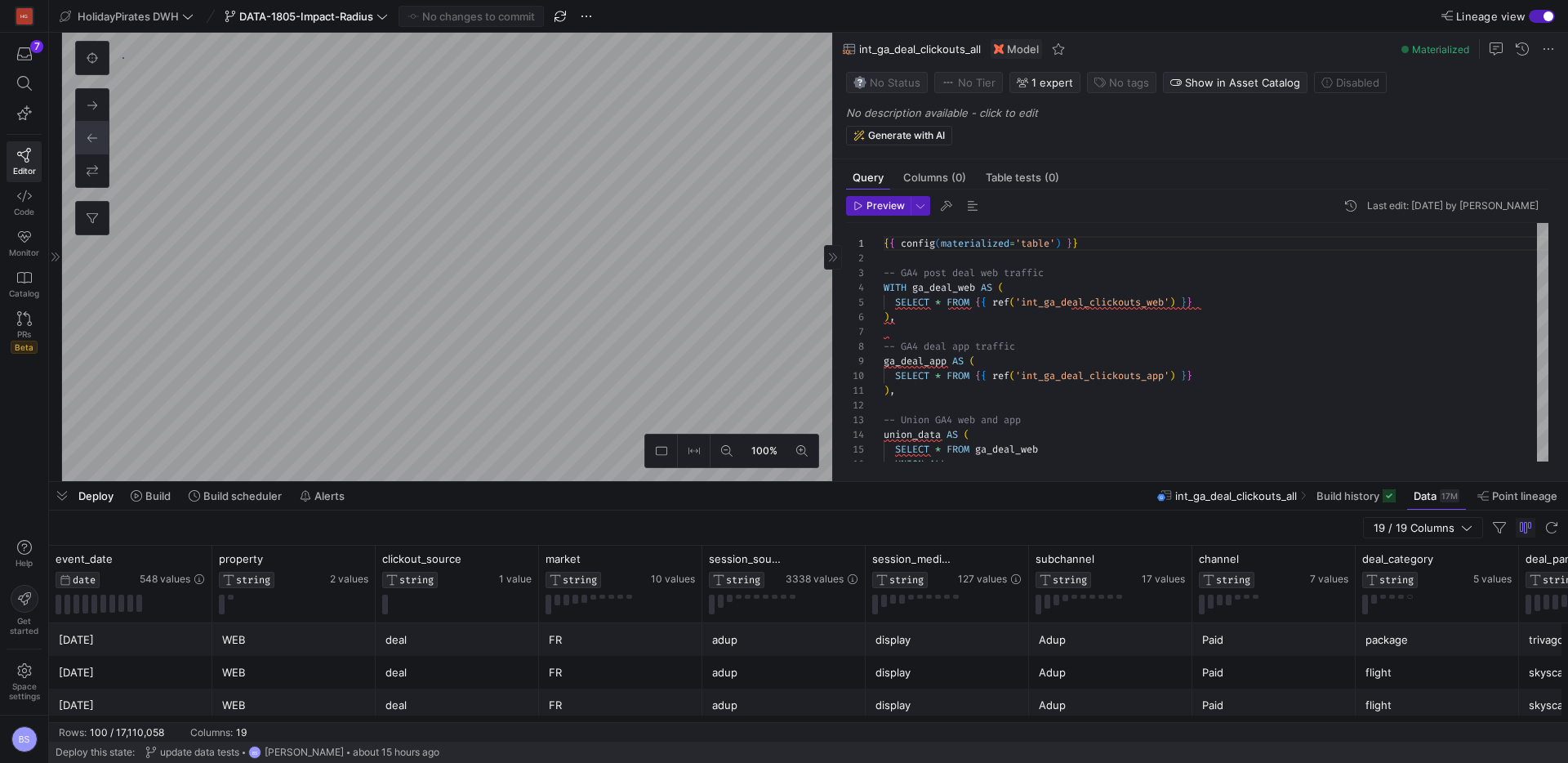
type textarea "{{ config(materialized='table') }} -- GA4 post deal web and app traffic WITH ga…"
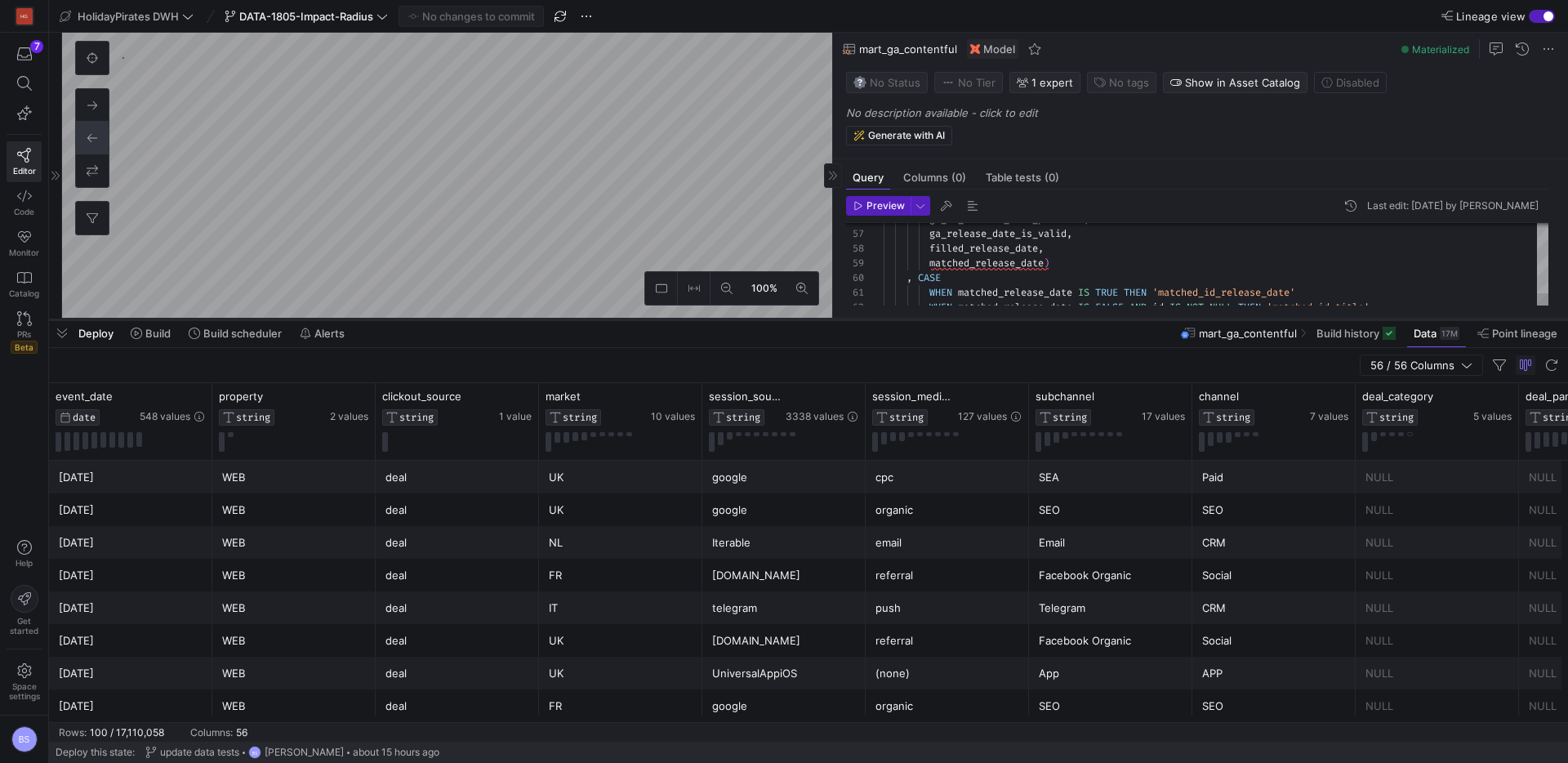
drag, startPoint x: 765, startPoint y: 482, endPoint x: 759, endPoint y: 319, distance: 163.1
click at [759, 319] on div at bounding box center [808, 319] width 1519 height 7
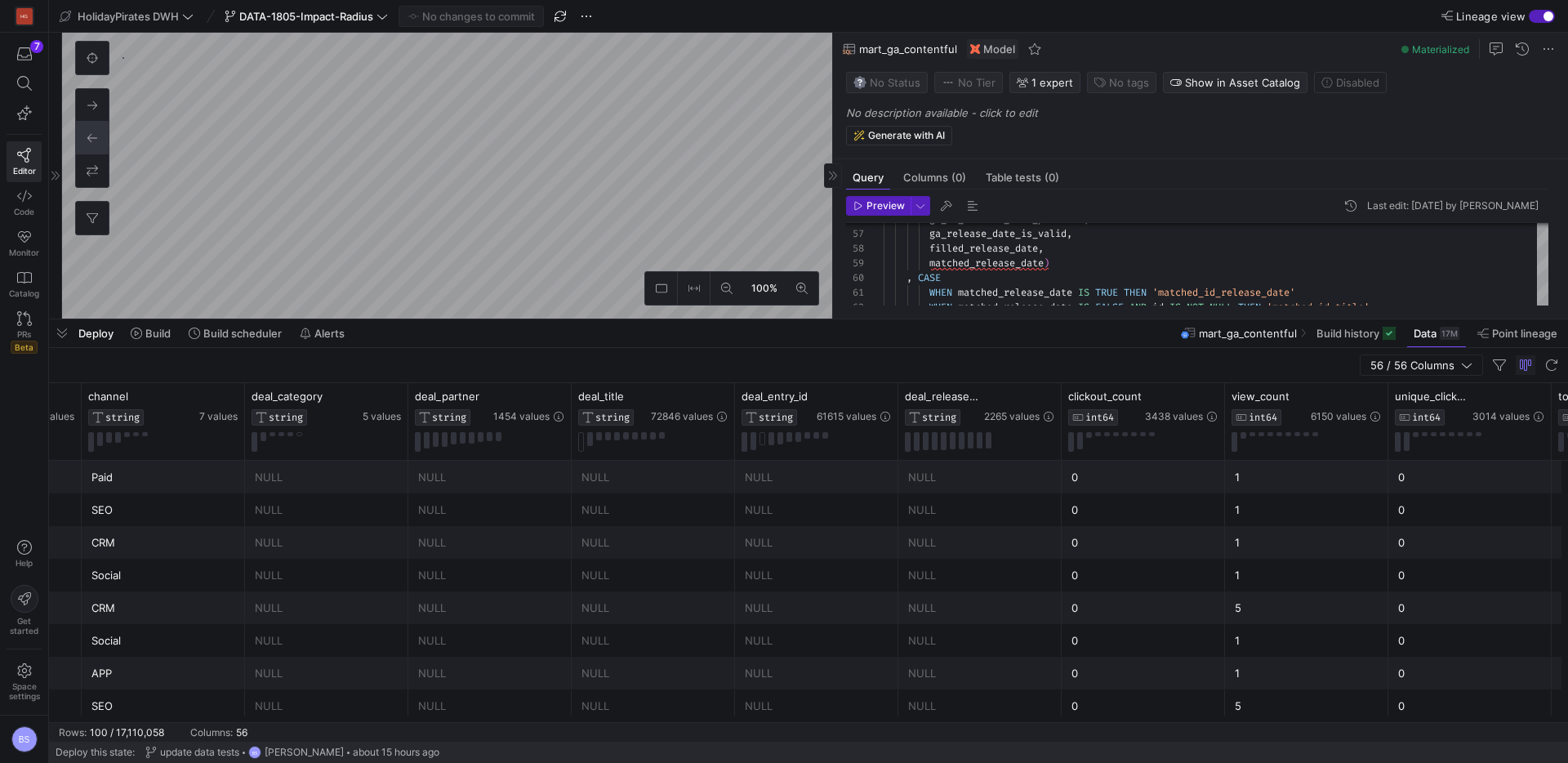
scroll to position [0, 1189]
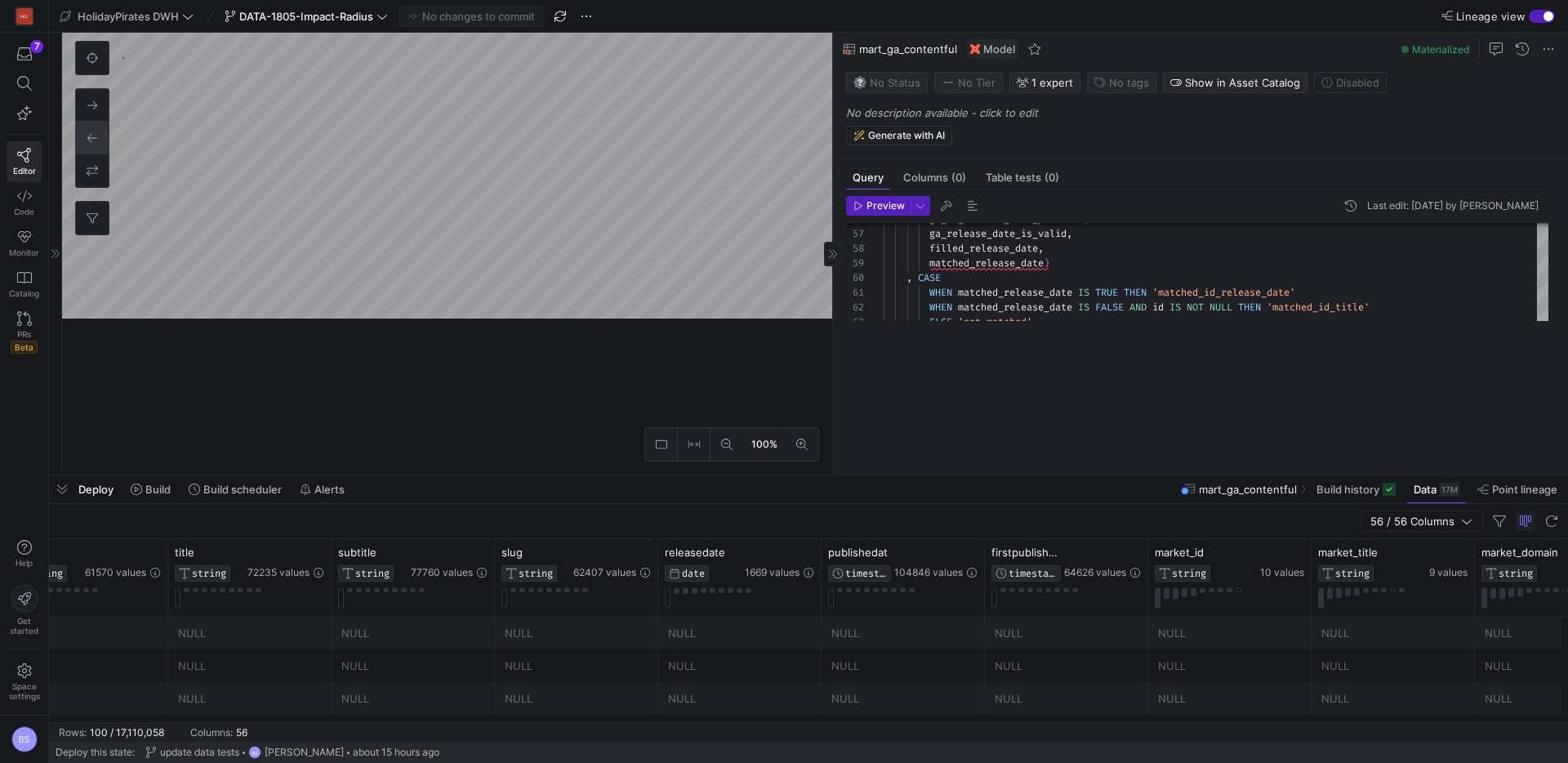
drag, startPoint x: 930, startPoint y: 317, endPoint x: 968, endPoint y: 460, distance: 148.0
click at [951, 479] on div at bounding box center [808, 475] width 1519 height 7
